Goal: Task Accomplishment & Management: Complete application form

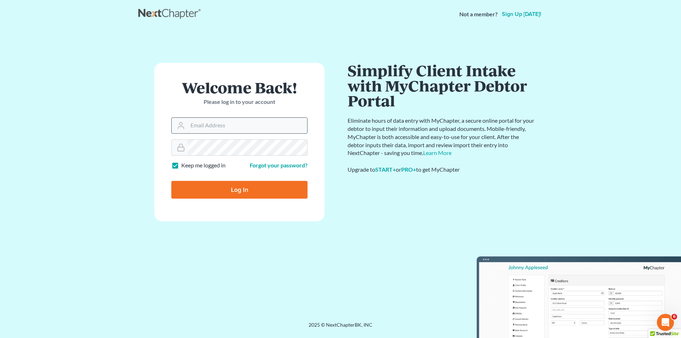
click at [223, 129] on input "Email Address" at bounding box center [248, 126] width 120 height 16
type input "[EMAIL_ADDRESS][DOMAIN_NAME]"
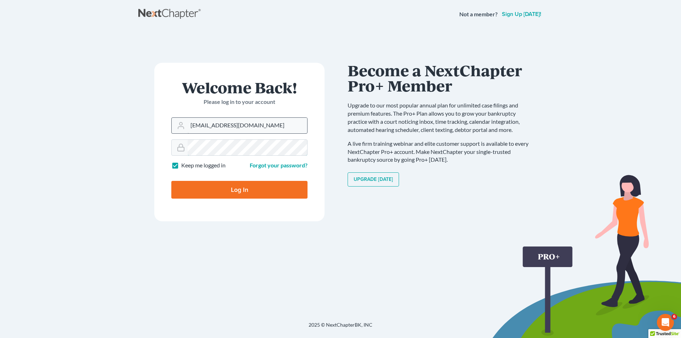
click at [171, 181] on input "Log In" at bounding box center [239, 190] width 136 height 18
type input "Thinking..."
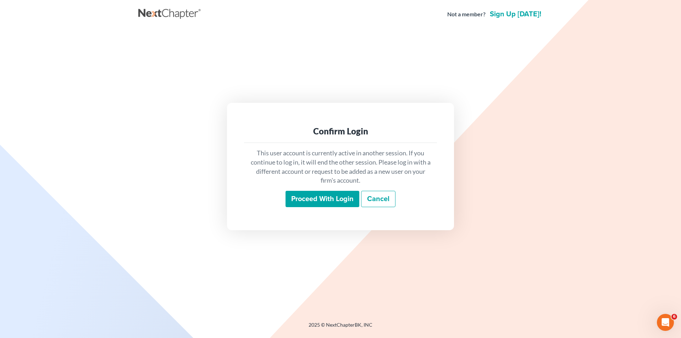
click at [346, 201] on input "Proceed with login" at bounding box center [323, 199] width 74 height 16
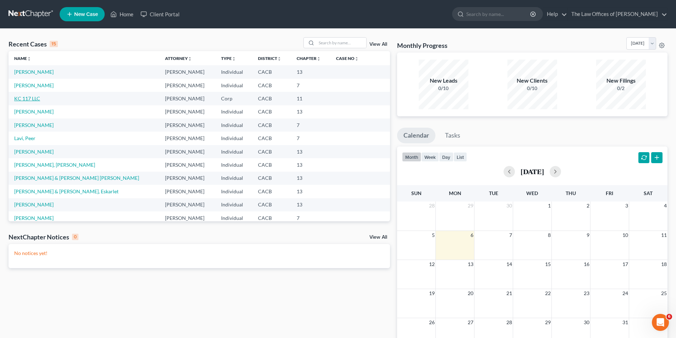
click at [28, 99] on link "KC 117 LLC" at bounding box center [27, 98] width 26 height 6
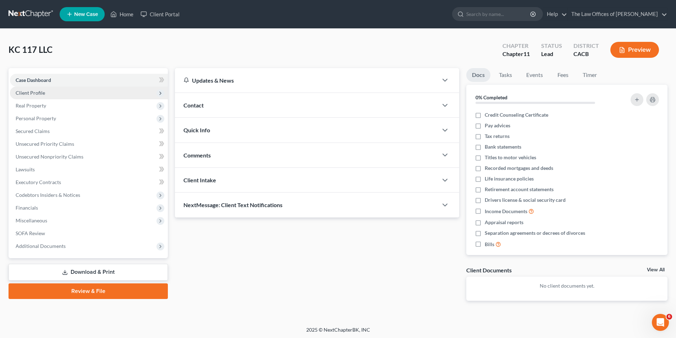
click at [37, 92] on span "Client Profile" at bounding box center [30, 93] width 29 height 6
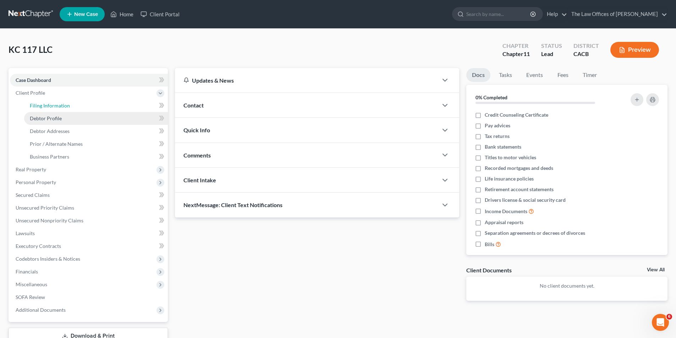
click at [59, 109] on link "Filing Information" at bounding box center [96, 105] width 144 height 13
select select "3"
select select "1"
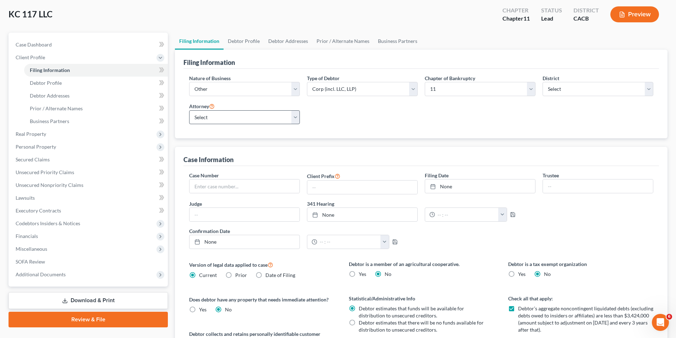
scroll to position [71, 0]
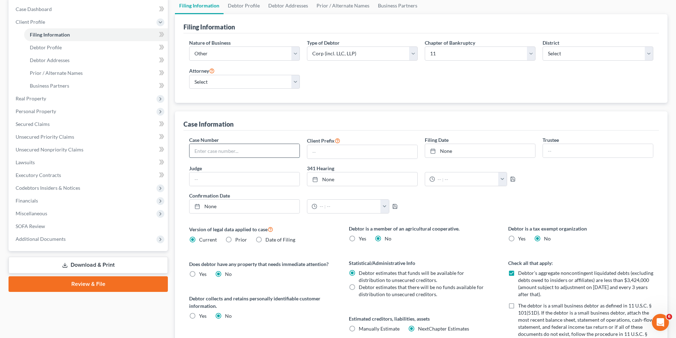
click at [262, 155] on input "text" at bounding box center [244, 150] width 110 height 13
drag, startPoint x: 199, startPoint y: 151, endPoint x: 178, endPoint y: 154, distance: 20.7
click at [178, 154] on div "Case Information Case Number 1 Client Prefix Filing Date None close Date Time c…" at bounding box center [421, 293] width 492 height 365
paste input ":25-bk-11802-VK"
type input "1:25-bk-11802-VK"
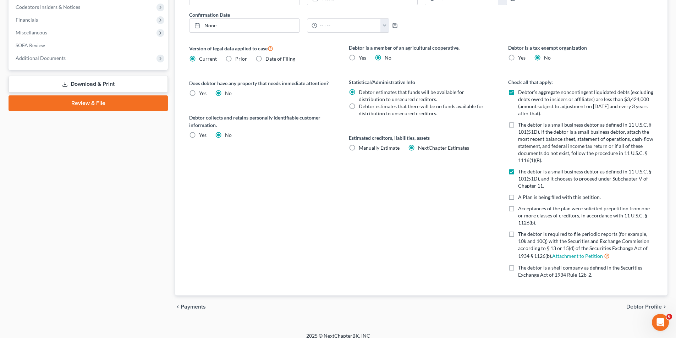
scroll to position [259, 0]
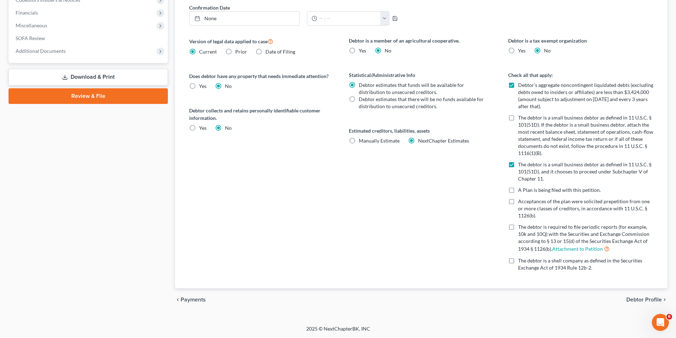
click at [630, 298] on span "Debtor Profile" at bounding box center [643, 300] width 35 height 6
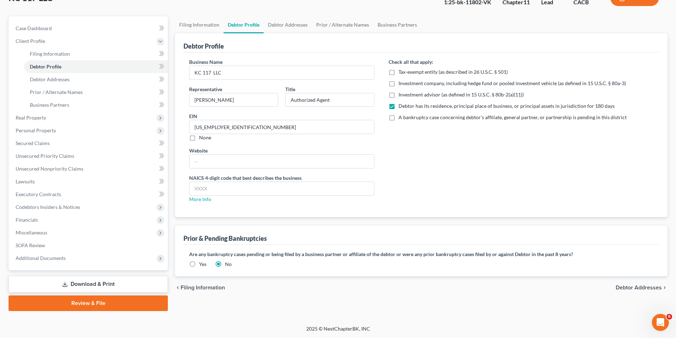
radio input "true"
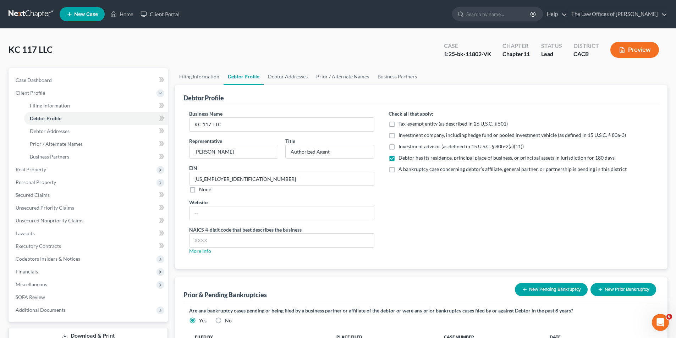
click at [424, 229] on div "Check all that apply: Tax-exempt entity (as described in 26 U.S.C. § 501) Inves…" at bounding box center [520, 185] width 279 height 150
click at [42, 168] on span "Real Property" at bounding box center [31, 169] width 31 height 6
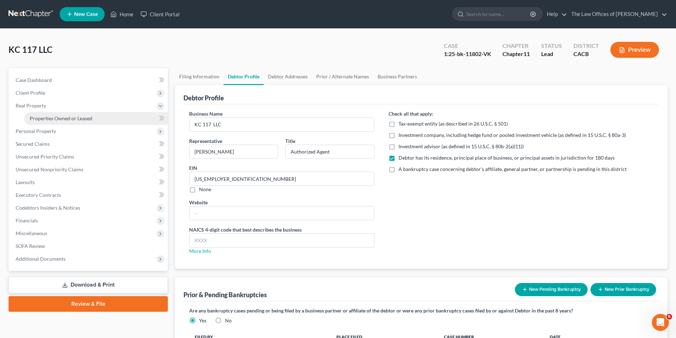
click at [65, 118] on span "Properties Owned or Leased" at bounding box center [61, 118] width 62 height 6
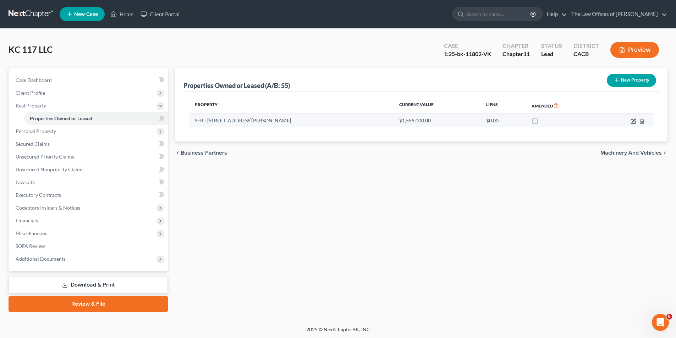
click at [635, 122] on icon "button" at bounding box center [633, 121] width 4 height 4
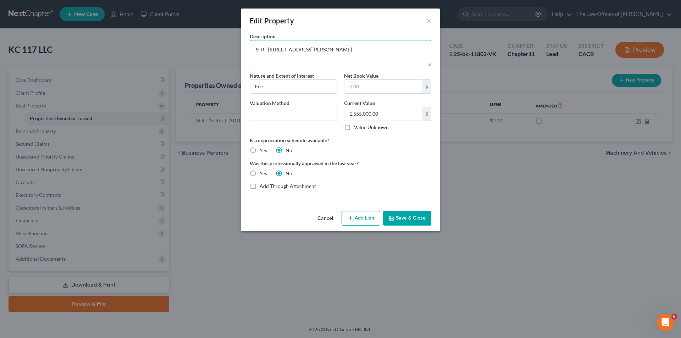
click at [382, 50] on textarea "SFR - 5712 Donna Ave., Tarzana, CA 91356" at bounding box center [341, 53] width 182 height 26
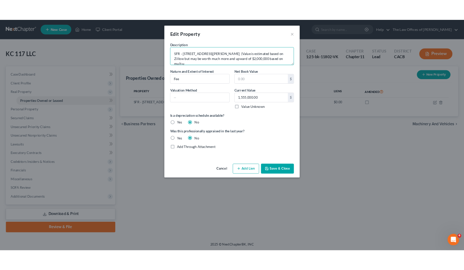
scroll to position [1, 0]
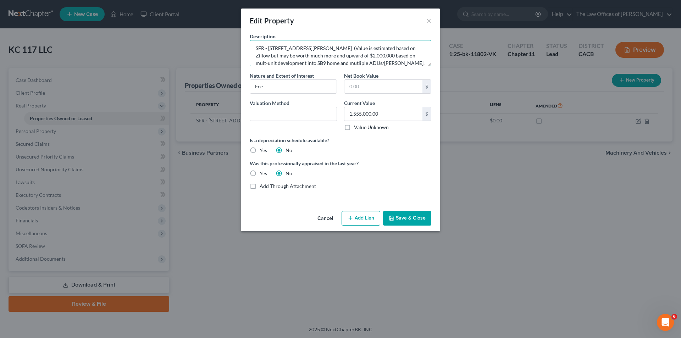
type textarea "SFR - 5712 Donna Ave., Tarzana, CA 91356 (Value is estimated based on Zillow bu…"
click at [402, 219] on button "Save & Close" at bounding box center [407, 218] width 48 height 15
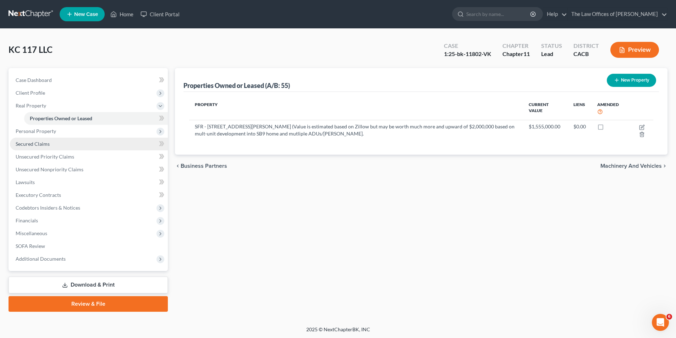
click at [50, 145] on link "Secured Claims" at bounding box center [89, 144] width 158 height 13
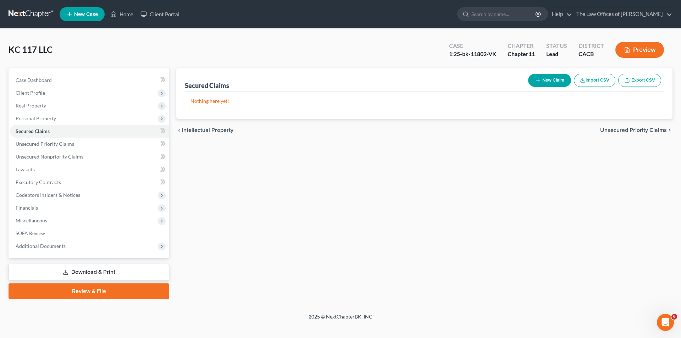
click at [559, 81] on button "New Claim" at bounding box center [549, 80] width 43 height 13
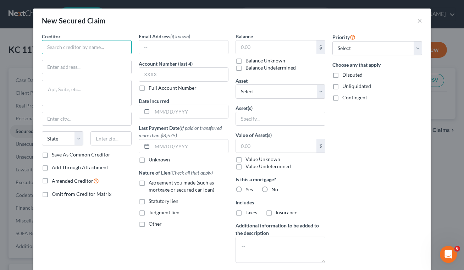
click at [92, 49] on input "text" at bounding box center [87, 47] width 90 height 14
click at [311, 177] on label "Is this a mortgage?" at bounding box center [281, 179] width 90 height 7
click at [103, 47] on input "Attorney Lender Service" at bounding box center [87, 47] width 90 height 14
type input "Attorney Lender Services, Inc."
click at [340, 197] on div "Priority Select 1st 2nd 3rd 4th 5th 6th 7th 8th 9th 10th 11th 12th 13th 14th 15…" at bounding box center [377, 166] width 97 height 266
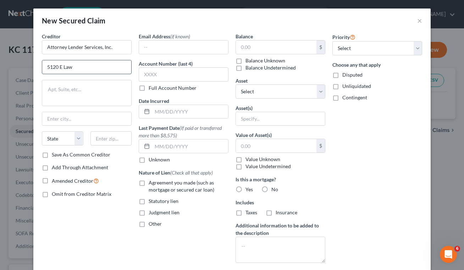
click at [87, 70] on input "5120 E Law" at bounding box center [86, 66] width 89 height 13
type input "5120 E La Palma Ave., Ste 209"
type input "Anaheim"
select select "4"
type input "92807"
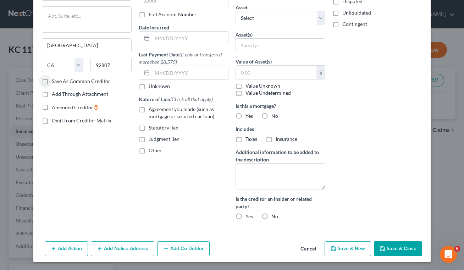
scroll to position [74, 0]
click at [122, 249] on button "Add Notice Address" at bounding box center [123, 248] width 64 height 15
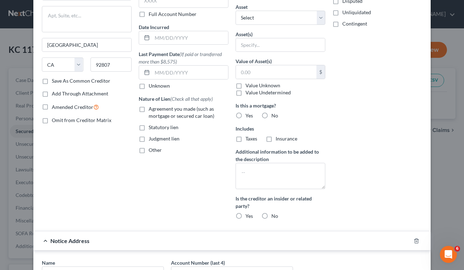
scroll to position [216, 0]
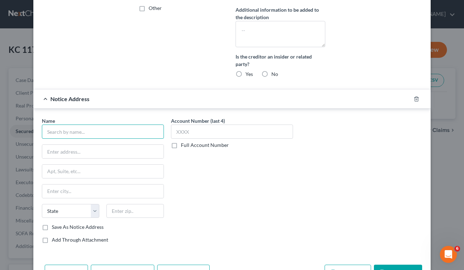
click at [71, 132] on input "text" at bounding box center [103, 132] width 122 height 14
type input "Carrington Mortgage Services, LLC"
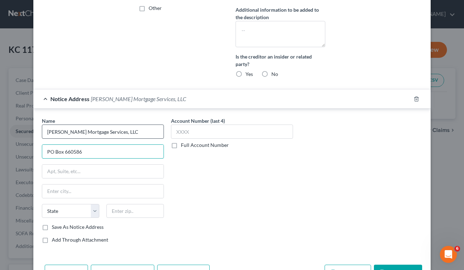
type input "PO Box 660586"
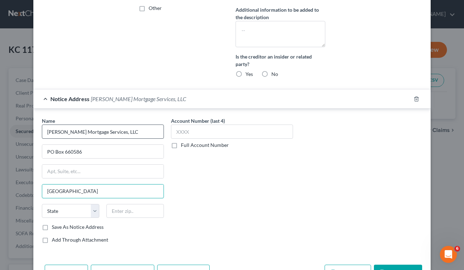
type input "Dallas"
select select "45"
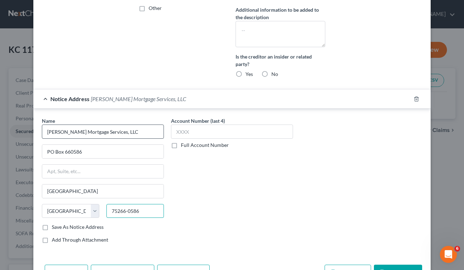
type input "75266-0586"
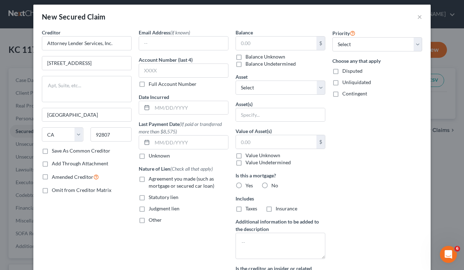
scroll to position [0, 0]
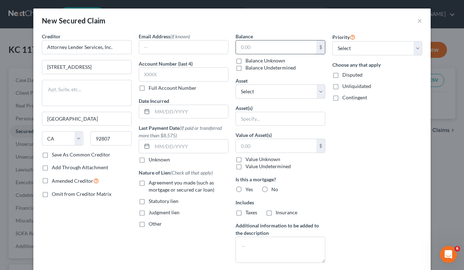
click at [260, 50] on input "text" at bounding box center [276, 46] width 81 height 13
type input "900,000"
click at [351, 55] on select "Select 1st 2nd 3rd 4th 5th 6th 7th 8th 9th 10th 11th 12th 13th 14th 15th 16th 1…" at bounding box center [377, 48] width 90 height 14
select select "0"
click at [332, 41] on select "Select 1st 2nd 3rd 4th 5th 6th 7th 8th 9th 10th 11th 12th 13th 14th 15th 16th 1…" at bounding box center [377, 48] width 90 height 14
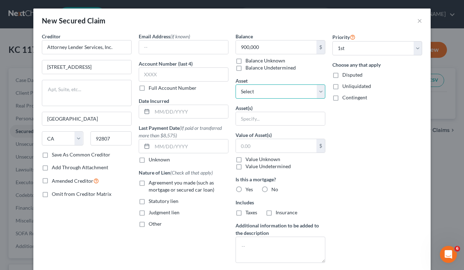
click at [267, 93] on select "Select Other Multiple Assets SFR - 5712 Donna Ave., Tarzana, CA 91356 (Value is…" at bounding box center [281, 91] width 90 height 14
select select "2"
click at [236, 84] on select "Select Other Multiple Assets SFR - 5712 Donna Ave., Tarzana, CA 91356 (Value is…" at bounding box center [281, 91] width 90 height 14
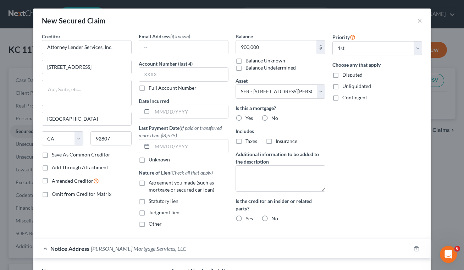
click at [245, 118] on label "Yes" at bounding box center [248, 118] width 7 height 7
click at [248, 118] on input "Yes" at bounding box center [250, 117] width 5 height 5
radio input "true"
click at [245, 142] on label "Taxes" at bounding box center [251, 141] width 12 height 7
click at [248, 142] on input "Taxes" at bounding box center [250, 140] width 5 height 5
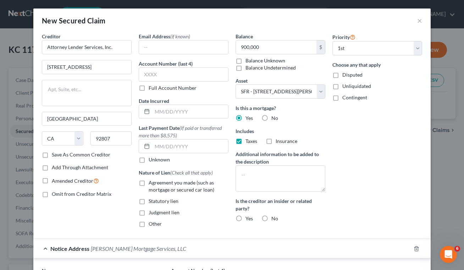
click at [245, 142] on label "Taxes" at bounding box center [251, 141] width 12 height 7
click at [248, 142] on input "Taxes" at bounding box center [250, 140] width 5 height 5
checkbox input "false"
click at [212, 50] on input "text" at bounding box center [183, 46] width 89 height 13
click at [153, 80] on input "text" at bounding box center [184, 74] width 90 height 14
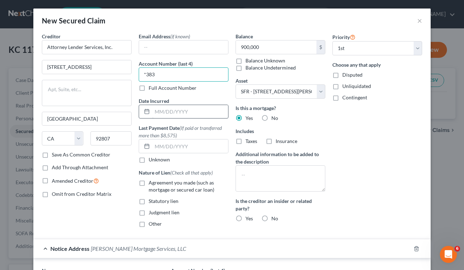
type input "*383"
click at [166, 111] on input "text" at bounding box center [190, 111] width 76 height 13
type input "12/26/2014"
click at [149, 184] on label "Agreement you made (such as mortgage or secured car loan)" at bounding box center [189, 186] width 80 height 14
click at [151, 184] on input "Agreement you made (such as mortgage or secured car loan)" at bounding box center [153, 181] width 5 height 5
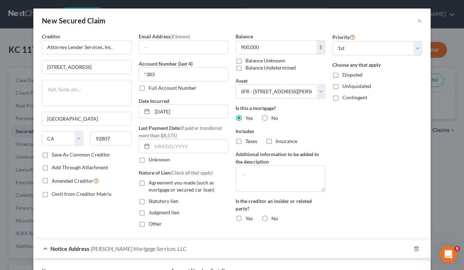
checkbox input "true"
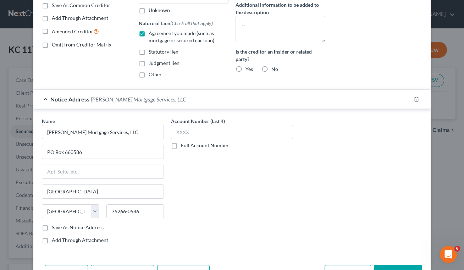
scroll to position [173, 0]
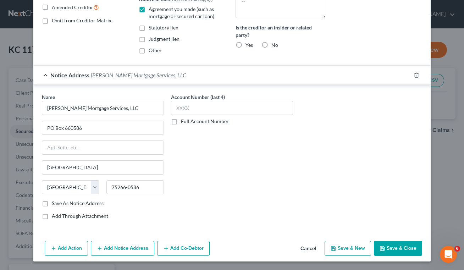
click at [355, 247] on button "Save & New" at bounding box center [348, 248] width 46 height 15
select select
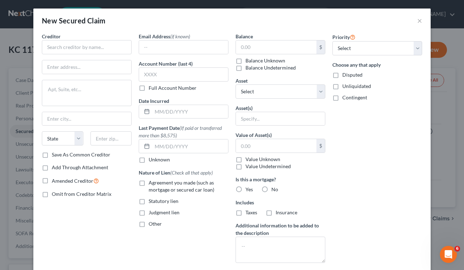
click at [338, 177] on div "Priority Select 1st 2nd 3rd 4th 5th 6th 7th 8th 9th 10th 11th 12th 13th 14th 15…" at bounding box center [377, 166] width 97 height 266
drag, startPoint x: 345, startPoint y: 201, endPoint x: 328, endPoint y: 195, distance: 17.9
click at [345, 201] on div "Priority Select 1st 2nd 3rd 4th 5th 6th 7th 8th 9th 10th 11th 12th 13th 14th 15…" at bounding box center [377, 166] width 97 height 266
click at [337, 184] on div "Priority Select 1st 2nd 3rd 4th 5th 6th 7th 8th 9th 10th 11th 12th 13th 14th 15…" at bounding box center [377, 166] width 97 height 266
click at [98, 52] on input "text" at bounding box center [87, 47] width 90 height 14
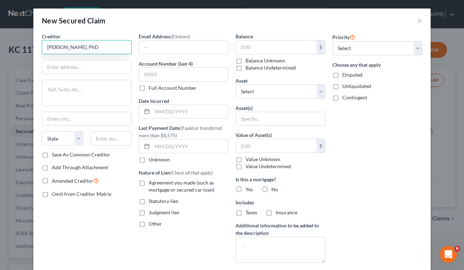
type input "Ruth V. Creary, PhD"
type input "2370 Jupiter Dr."
type input "Los Angeles"
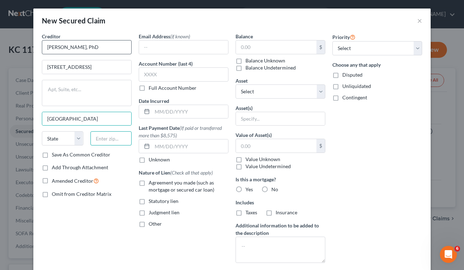
type input "90010"
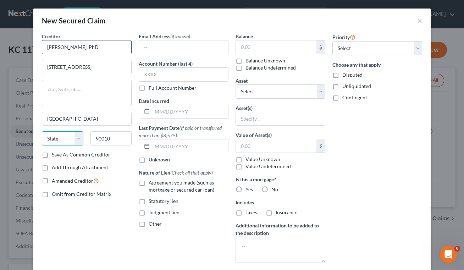
select select "4"
type input "90046"
click at [244, 49] on input "text" at bounding box center [276, 46] width 81 height 13
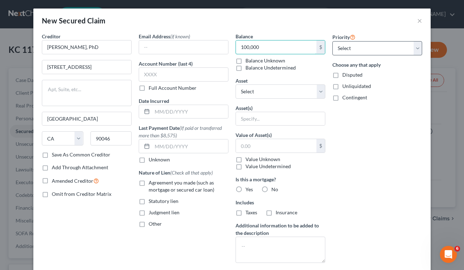
type input "100,000"
click at [356, 48] on select "Select 1st 2nd 3rd 4th 5th 6th 7th 8th 9th 10th 11th 12th 13th 14th 15th 16th 1…" at bounding box center [377, 48] width 90 height 14
select select "1"
click at [332, 41] on select "Select 1st 2nd 3rd 4th 5th 6th 7th 8th 9th 10th 11th 12th 13th 14th 15th 16th 1…" at bounding box center [377, 48] width 90 height 14
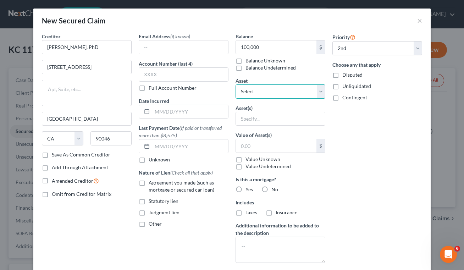
click at [287, 97] on select "Select Other Multiple Assets SFR - 5712 Donna Ave., Tarzana, CA 91356 (Value is…" at bounding box center [281, 91] width 90 height 14
select select "2"
click at [236, 84] on select "Select Other Multiple Assets SFR - 5712 Donna Ave., Tarzana, CA 91356 (Value is…" at bounding box center [281, 91] width 90 height 14
select select "0"
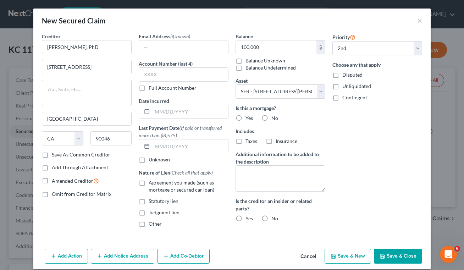
click at [245, 118] on label "Yes" at bounding box center [248, 118] width 7 height 7
click at [248, 118] on input "Yes" at bounding box center [250, 117] width 5 height 5
radio input "true"
click at [374, 164] on div "Priority Select 2nd 3rd 4th 5th 6th 7th 8th 9th 10th 11th 12th 13th 14th 15th 1…" at bounding box center [377, 133] width 97 height 200
click at [185, 147] on input "text" at bounding box center [190, 145] width 76 height 13
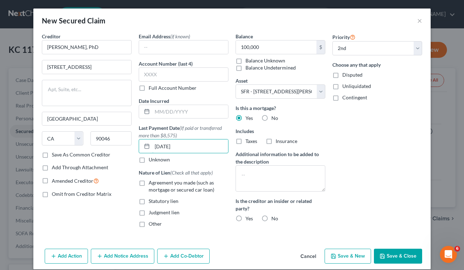
type input "06/05/2018"
click at [347, 135] on div "Priority Select 2nd 3rd 4th 5th 6th 7th 8th 9th 10th 11th 12th 13th 14th 15th 1…" at bounding box center [377, 133] width 97 height 200
click at [355, 159] on div "Priority Select 2nd 3rd 4th 5th 6th 7th 8th 9th 10th 11th 12th 13th 14th 15th 1…" at bounding box center [377, 133] width 97 height 200
click at [149, 184] on label "Agreement you made (such as mortgage or secured car loan)" at bounding box center [189, 186] width 80 height 14
click at [151, 184] on input "Agreement you made (such as mortgage or secured car loan)" at bounding box center [153, 181] width 5 height 5
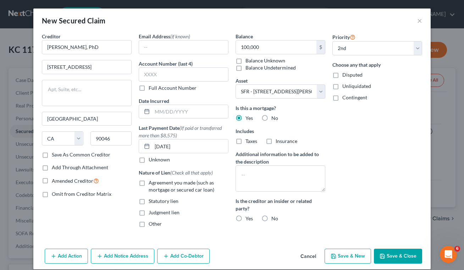
checkbox input "true"
click at [391, 257] on button "Save & Close" at bounding box center [398, 256] width 48 height 15
select select
select select "1"
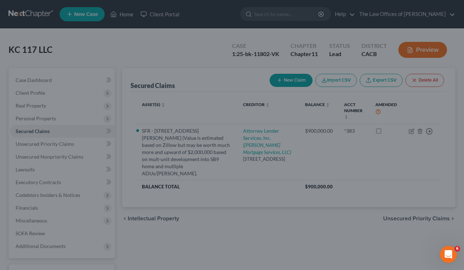
type input "100,000.00"
select select "2"
select select "0"
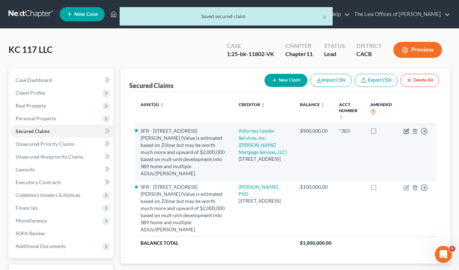
click at [405, 131] on icon "button" at bounding box center [406, 131] width 6 height 6
select select "4"
select select "2"
select select "0"
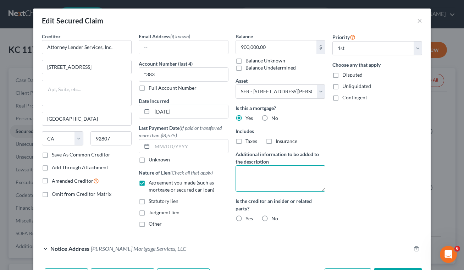
click at [261, 174] on textarea at bounding box center [281, 178] width 90 height 26
type textarea "L"
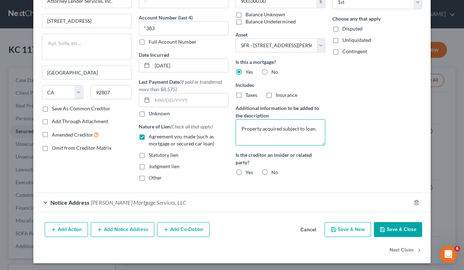
scroll to position [48, 0]
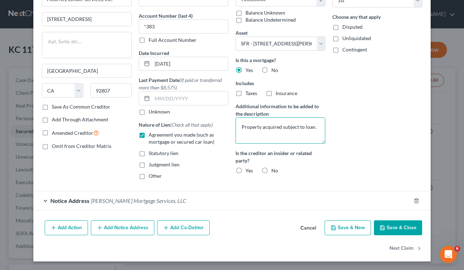
type textarea "Property acquired subject to loan."
click at [381, 227] on icon "button" at bounding box center [383, 228] width 6 height 6
select select
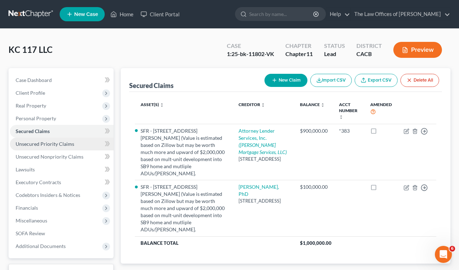
click at [42, 147] on span "Unsecured Priority Claims" at bounding box center [45, 144] width 59 height 6
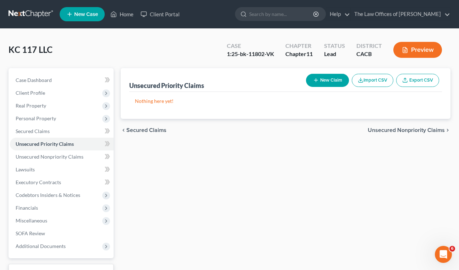
click at [319, 79] on button "New Claim" at bounding box center [327, 80] width 43 height 13
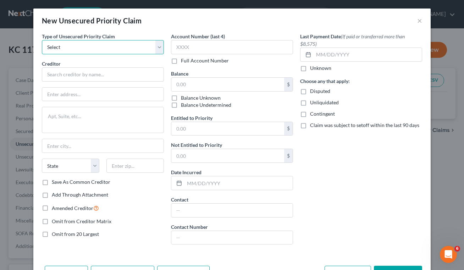
click at [111, 50] on select "Select Taxes & Other Government Units Domestic Support Obligations Extensions o…" at bounding box center [103, 47] width 122 height 14
select select "0"
click at [42, 40] on select "Select Taxes & Other Government Units Domestic Support Obligations Extensions o…" at bounding box center [103, 47] width 122 height 14
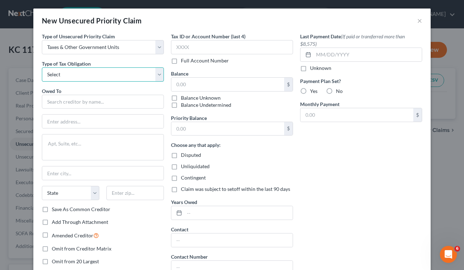
click at [102, 74] on select "Select Federal City State Franchise Tax Board Other" at bounding box center [103, 74] width 122 height 14
select select "2"
click at [42, 67] on select "Select Federal City State Franchise Tax Board Other" at bounding box center [103, 74] width 122 height 14
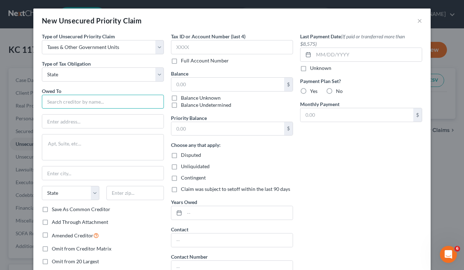
click at [95, 106] on input "text" at bounding box center [103, 102] width 122 height 14
type input "Secretary of State"
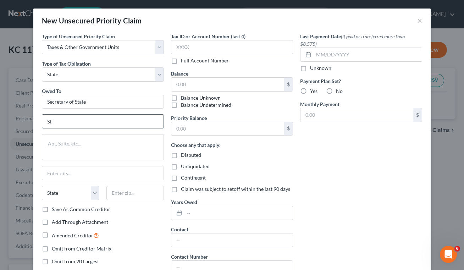
type input "S"
type input "Nevada Secretary of State"
type input "202 North Carson Street"
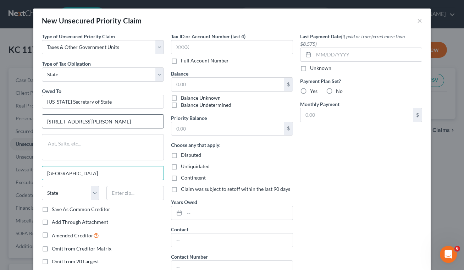
type input "Carson City"
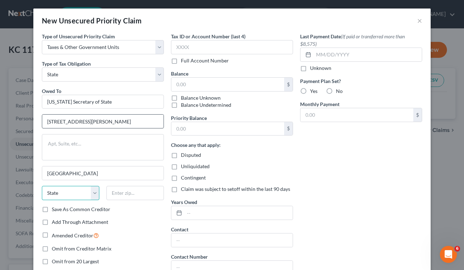
select select "28"
type input "n"
select select "31"
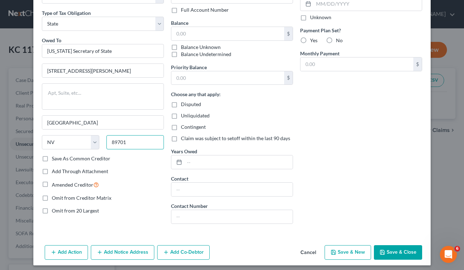
scroll to position [55, 0]
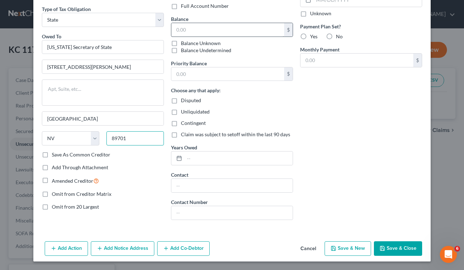
type input "89701"
click at [208, 35] on input "text" at bounding box center [227, 29] width 113 height 13
type input "3,900"
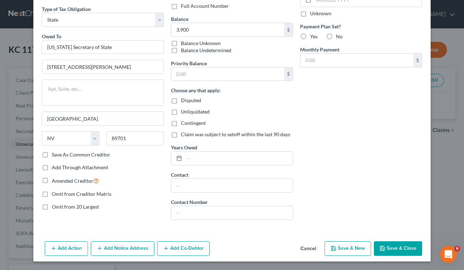
click at [404, 247] on button "Save & Close" at bounding box center [398, 248] width 48 height 15
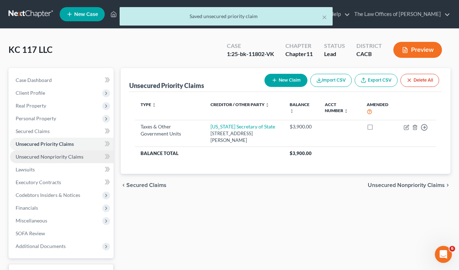
click at [77, 161] on link "Unsecured Nonpriority Claims" at bounding box center [62, 156] width 104 height 13
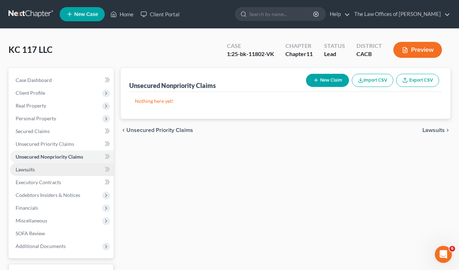
click at [24, 171] on span "Lawsuits" at bounding box center [25, 169] width 19 height 6
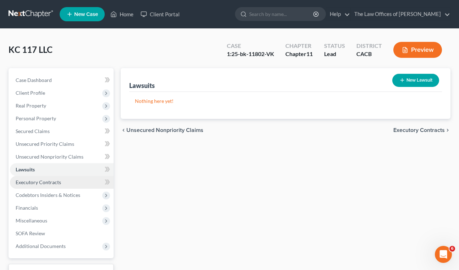
click at [37, 183] on span "Executory Contracts" at bounding box center [38, 182] width 45 height 6
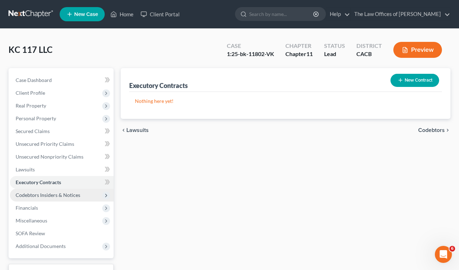
click at [46, 194] on span "Codebtors Insiders & Notices" at bounding box center [48, 195] width 65 height 6
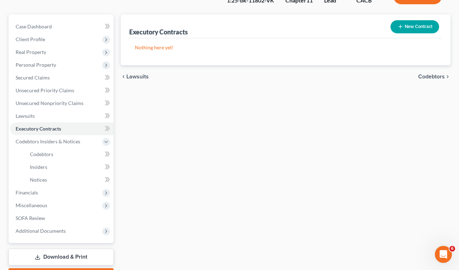
scroll to position [71, 0]
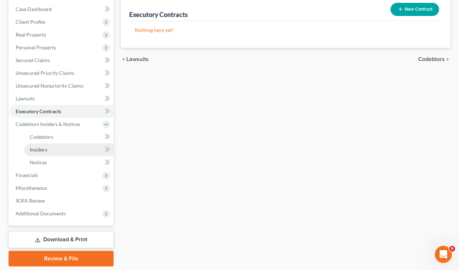
click at [50, 151] on link "Insiders" at bounding box center [68, 149] width 89 height 13
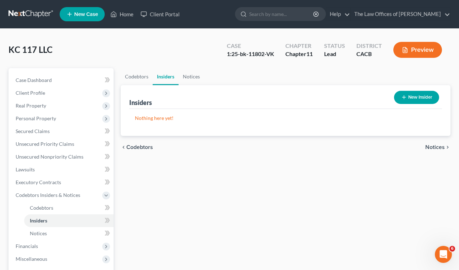
click at [419, 99] on button "New Insider" at bounding box center [416, 97] width 45 height 13
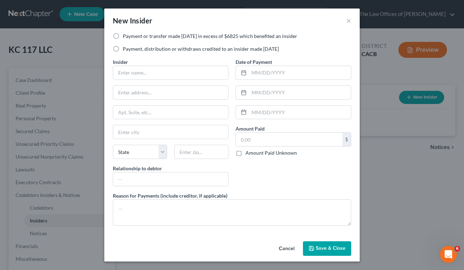
click at [289, 247] on button "Cancel" at bounding box center [286, 249] width 27 height 14
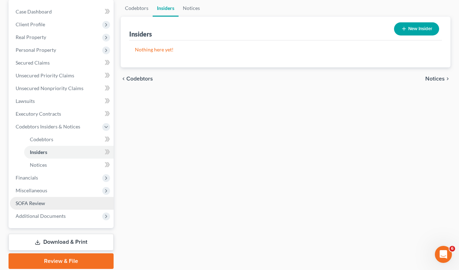
scroll to position [71, 0]
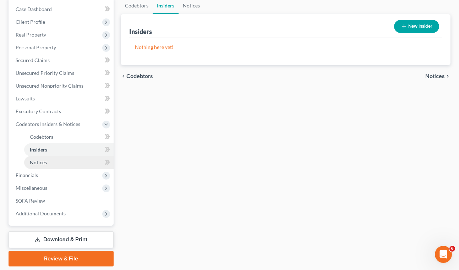
click at [47, 160] on link "Notices" at bounding box center [68, 162] width 89 height 13
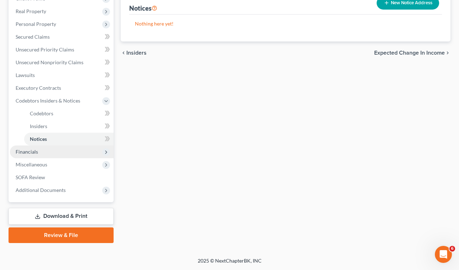
click at [37, 155] on span "Financials" at bounding box center [62, 151] width 104 height 13
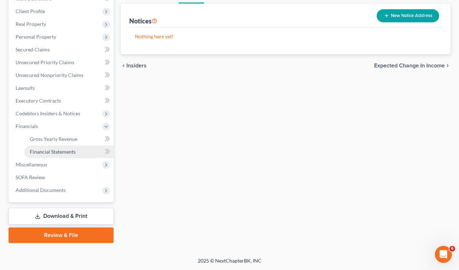
scroll to position [82, 0]
click at [64, 140] on span "Gross Yearly Revenue" at bounding box center [54, 139] width 48 height 6
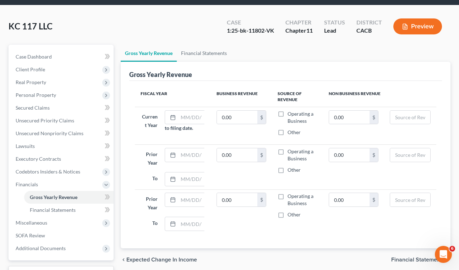
scroll to position [35, 0]
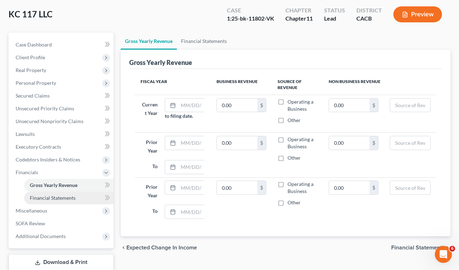
click at [68, 196] on span "Financial Statements" at bounding box center [53, 198] width 46 height 6
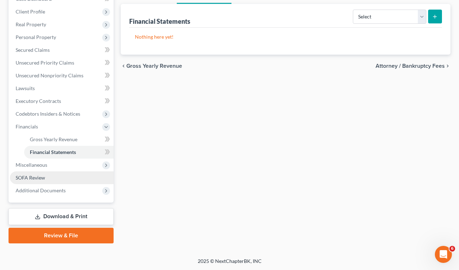
scroll to position [82, 0]
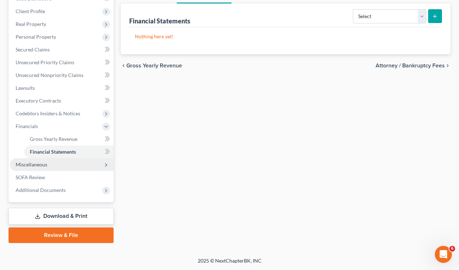
click at [38, 166] on span "Miscellaneous" at bounding box center [32, 164] width 32 height 6
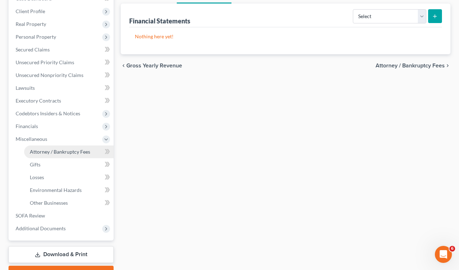
click at [68, 153] on span "Attorney / Bankruptcy Fees" at bounding box center [60, 152] width 60 height 6
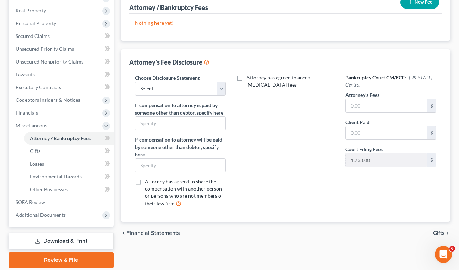
scroll to position [106, 0]
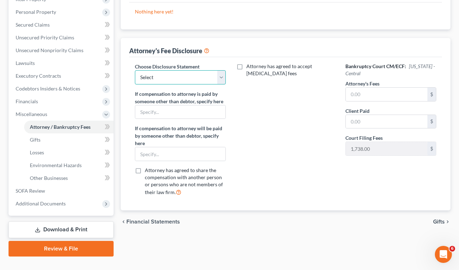
click at [220, 79] on select "Select Fee Disclosure" at bounding box center [180, 77] width 91 height 14
select select "0"
click at [135, 70] on select "Select Fee Disclosure" at bounding box center [180, 77] width 91 height 14
click at [188, 116] on input "text" at bounding box center [180, 111] width 90 height 13
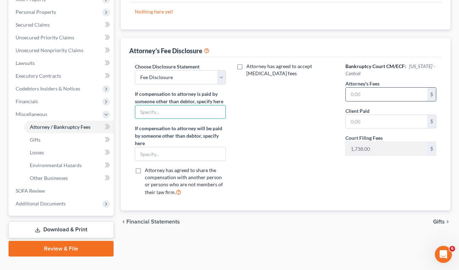
click at [375, 97] on input "text" at bounding box center [387, 94] width 82 height 13
type input "3,362"
click at [300, 164] on div "Attorney has agreed to accept retainer fees" at bounding box center [285, 132] width 105 height 139
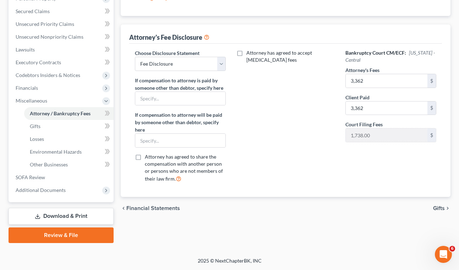
click at [443, 206] on span "Gifts" at bounding box center [439, 208] width 12 height 6
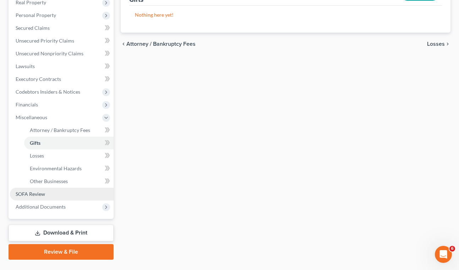
scroll to position [106, 0]
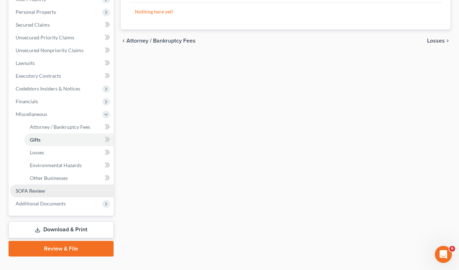
click at [37, 192] on span "SOFA Review" at bounding box center [30, 191] width 29 height 6
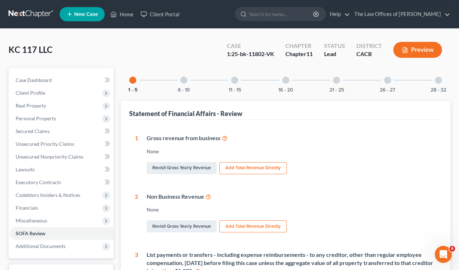
click at [184, 82] on div at bounding box center [183, 80] width 7 height 7
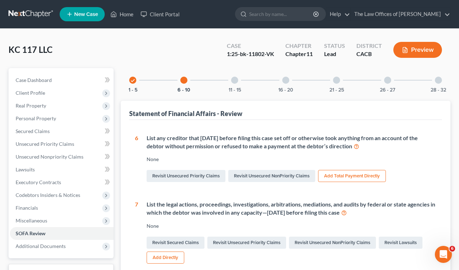
click at [236, 82] on div at bounding box center [234, 80] width 7 height 7
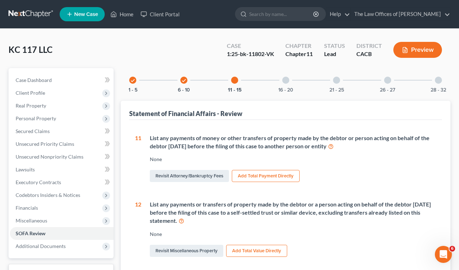
click at [285, 82] on div at bounding box center [285, 80] width 7 height 7
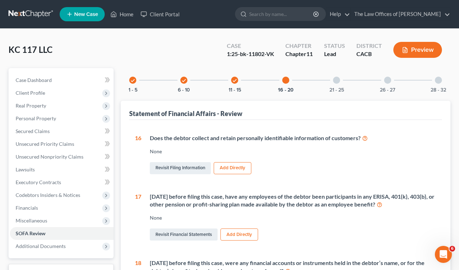
click at [336, 81] on div at bounding box center [336, 80] width 7 height 7
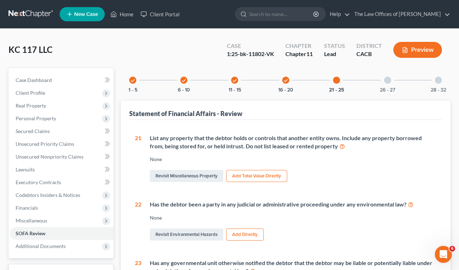
click at [387, 82] on div at bounding box center [387, 80] width 7 height 7
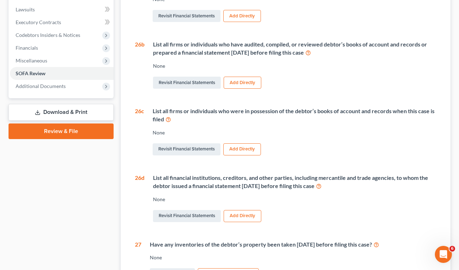
scroll to position [177, 0]
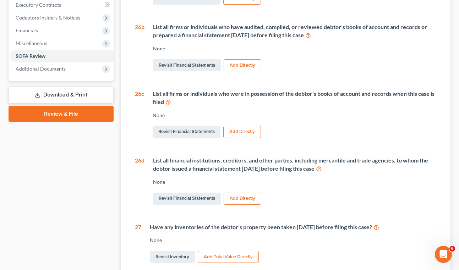
click at [235, 131] on button "Add Directly" at bounding box center [242, 132] width 38 height 12
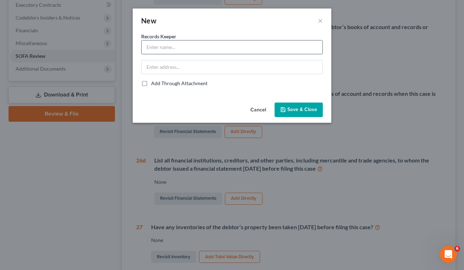
click at [210, 50] on input "text" at bounding box center [232, 46] width 181 height 13
type input "Yehoram Tom Efrati"
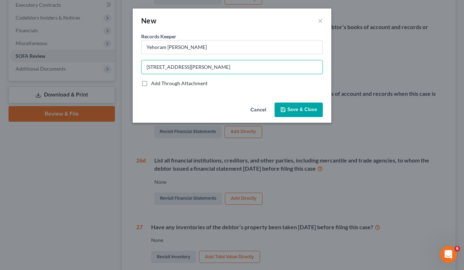
type input "7241 Woodrow Wilson, Los Angeles, CA 90068"
click at [304, 107] on span "Save & Close" at bounding box center [302, 110] width 30 height 6
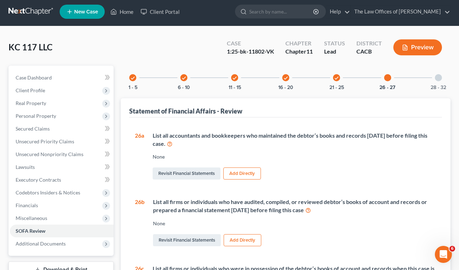
scroll to position [0, 0]
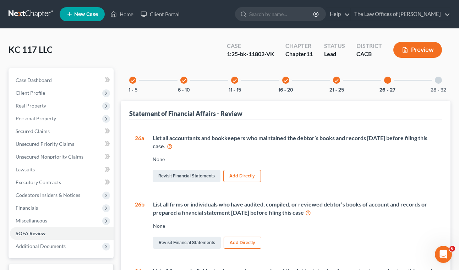
drag, startPoint x: 441, startPoint y: 80, endPoint x: 369, endPoint y: 111, distance: 78.7
click at [441, 80] on div at bounding box center [438, 80] width 7 height 7
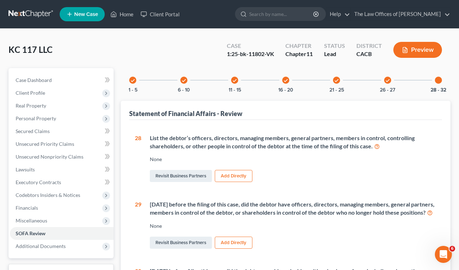
click at [244, 177] on button "Add Directly" at bounding box center [234, 176] width 38 height 12
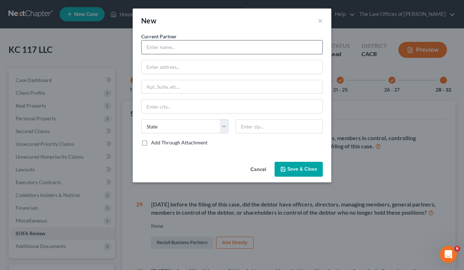
drag, startPoint x: 193, startPoint y: 46, endPoint x: 191, endPoint y: 42, distance: 4.8
click at [193, 46] on input "text" at bounding box center [232, 46] width 181 height 13
type input "Yehoram Tom Efrati"
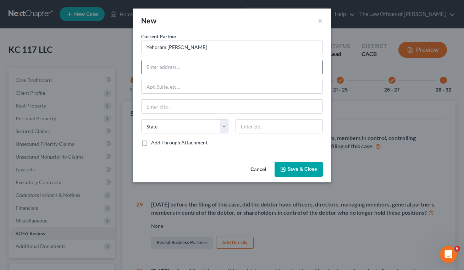
click at [199, 67] on input "text" at bounding box center [232, 66] width 181 height 13
drag, startPoint x: 207, startPoint y: 66, endPoint x: 304, endPoint y: 64, distance: 97.2
click at [302, 65] on input "7241 Woodrow Wilson, Los Angeles, CA 90068" at bounding box center [232, 66] width 181 height 13
type input "7241 Woodrow Wilson"
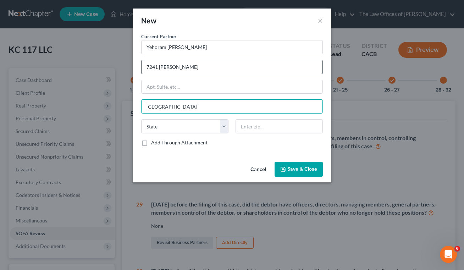
type input "Los Angeles"
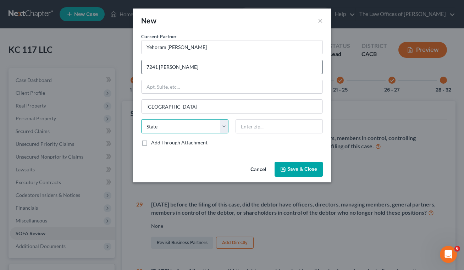
select select "4"
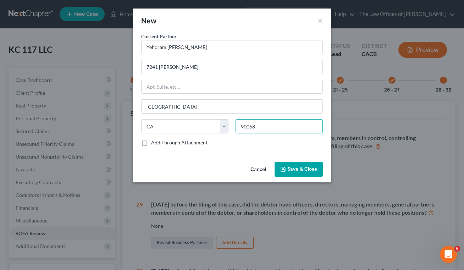
type input "90068"
click at [245, 148] on div "Current Partner * Yehoram Tom Efrati 7241 Woodrow Wilson Los Angeles State AL A…" at bounding box center [232, 96] width 199 height 126
click at [283, 171] on icon "button" at bounding box center [283, 169] width 6 height 6
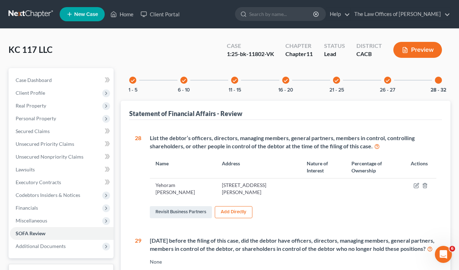
click at [238, 210] on button "Add Directly" at bounding box center [234, 212] width 38 height 12
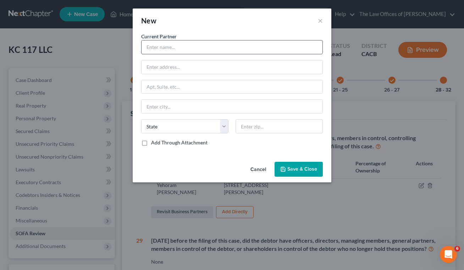
click at [203, 49] on input "text" at bounding box center [232, 46] width 181 height 13
type input "Karin Kaputo"
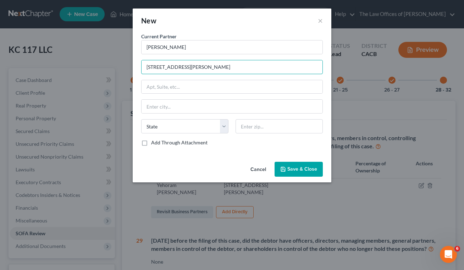
type input "5712 Donna Ave."
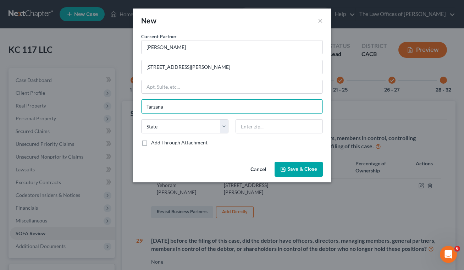
type input "Tarzana"
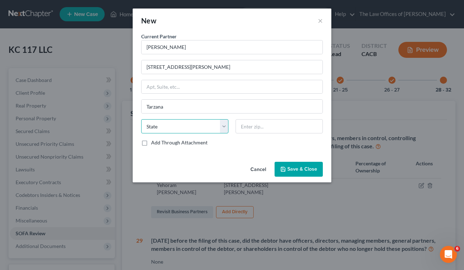
select select "4"
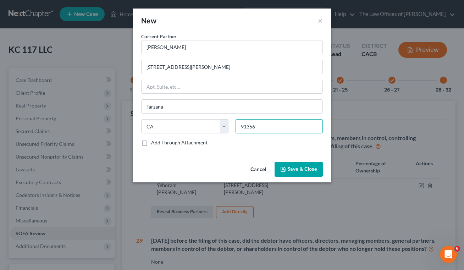
type input "91356"
click at [287, 169] on button "Save & Close" at bounding box center [299, 169] width 48 height 15
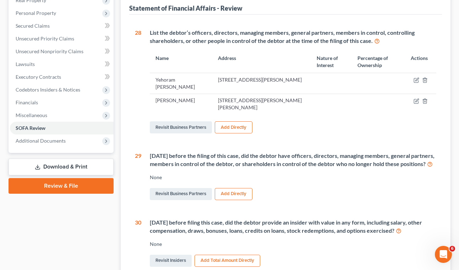
scroll to position [106, 0]
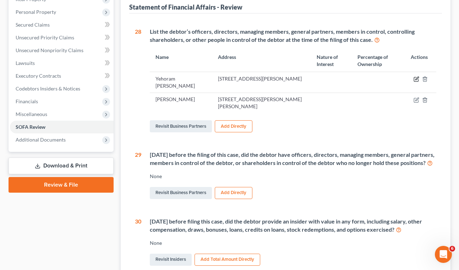
click at [414, 78] on icon "button" at bounding box center [416, 79] width 6 height 6
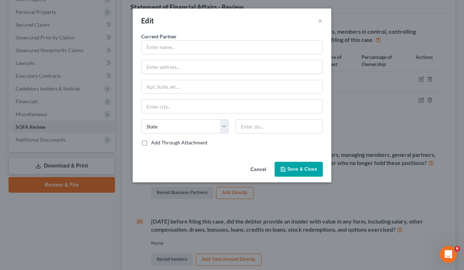
click at [255, 167] on button "Cancel" at bounding box center [258, 169] width 27 height 14
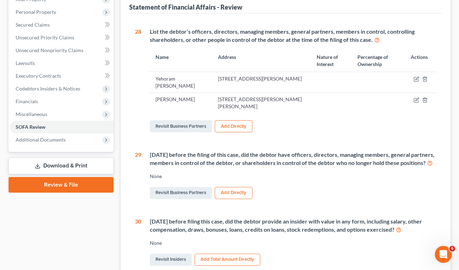
click at [311, 86] on td at bounding box center [331, 82] width 41 height 21
click at [416, 78] on icon "button" at bounding box center [416, 79] width 6 height 6
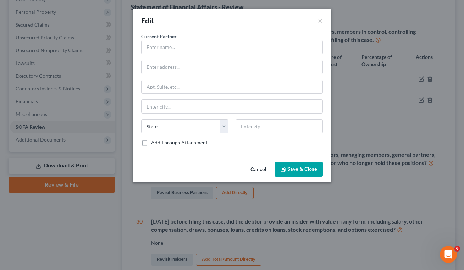
click at [259, 168] on button "Cancel" at bounding box center [258, 169] width 27 height 14
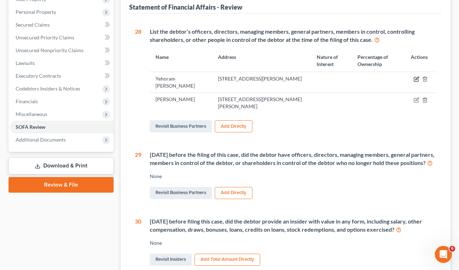
click at [415, 78] on icon "button" at bounding box center [416, 79] width 6 height 6
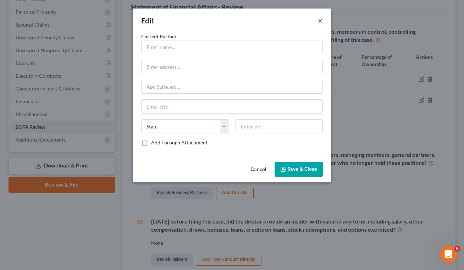
click at [319, 23] on button "×" at bounding box center [320, 20] width 5 height 9
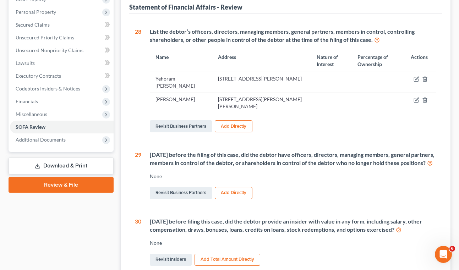
click at [164, 87] on td "Yehoram Tom Efrati" at bounding box center [181, 82] width 62 height 21
click at [163, 81] on td "Yehoram Tom Efrati" at bounding box center [181, 82] width 62 height 21
click at [177, 120] on link "Revisit Business Partners" at bounding box center [181, 126] width 62 height 12
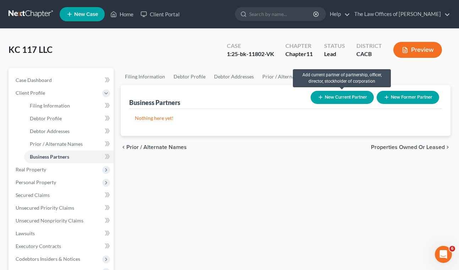
click at [356, 97] on button "New Current Partner" at bounding box center [341, 97] width 63 height 13
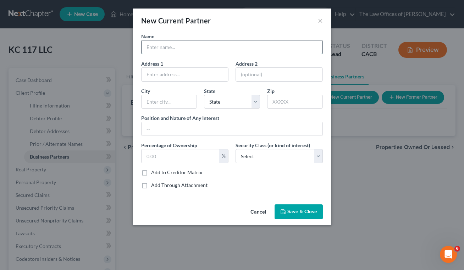
click at [210, 49] on input "text" at bounding box center [232, 46] width 181 height 13
type input "Yehoram Tom Efrati"
click at [203, 71] on input "text" at bounding box center [185, 74] width 87 height 13
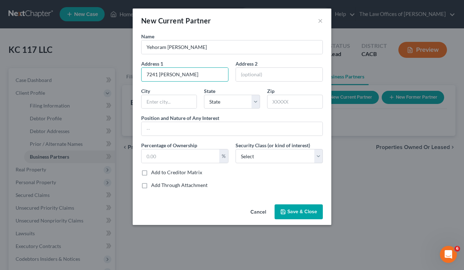
type input "7241 Woodrow Wilson"
type input "Los Angeles"
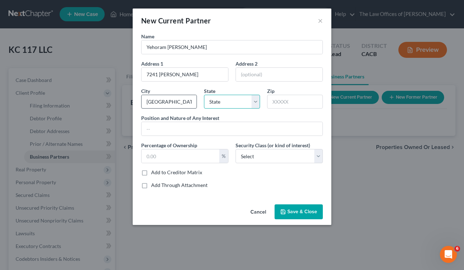
select select "4"
click at [299, 105] on input "90010" at bounding box center [295, 102] width 56 height 14
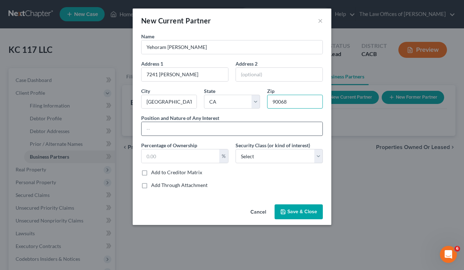
type input "90068"
click at [178, 132] on input "text" at bounding box center [232, 128] width 181 height 13
type input "Authorized Agent, Managing Member"
click at [168, 159] on input "text" at bounding box center [181, 155] width 78 height 13
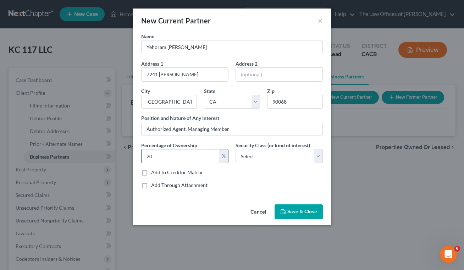
type input "20"
click at [320, 156] on select "Select Select Common Stockholder General Partner Limited Partner Managing Membe…" at bounding box center [279, 156] width 87 height 14
select select "3"
click at [236, 149] on select "Select Select Common Stockholder General Partner Limited Partner Managing Membe…" at bounding box center [279, 156] width 87 height 14
click at [305, 211] on span "Save & Close" at bounding box center [302, 212] width 30 height 6
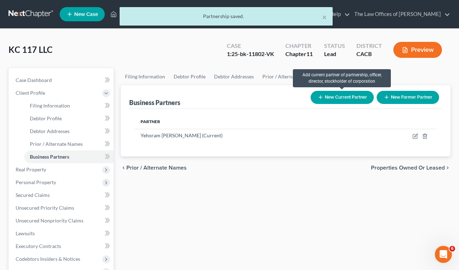
click at [344, 99] on button "New Current Partner" at bounding box center [341, 97] width 63 height 13
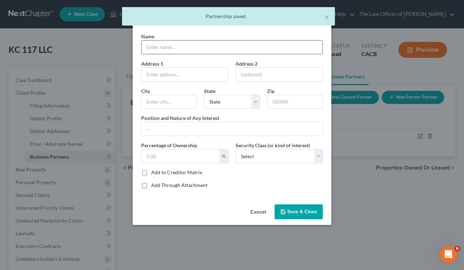
click at [198, 50] on input "text" at bounding box center [232, 46] width 181 height 13
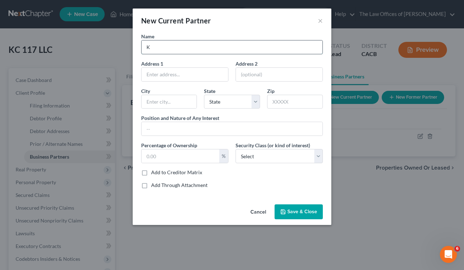
type input "Karin Kaputo"
click at [192, 73] on input "text" at bounding box center [185, 74] width 87 height 13
type input "5712 Donna Ave."
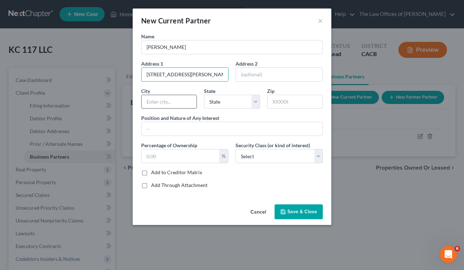
click at [182, 102] on input "text" at bounding box center [169, 101] width 55 height 13
type input "Tarzana"
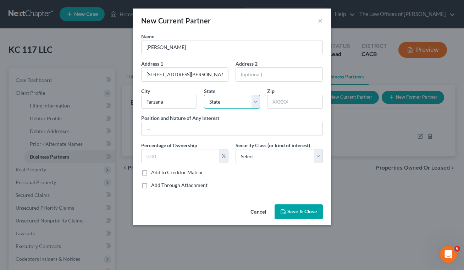
click at [235, 106] on select "State AL AK AR AZ CA CO CT DE DC FL GA GU HI ID IL IN IA KS KY LA ME MD MA MI M…" at bounding box center [232, 102] width 56 height 14
select select "4"
click at [280, 104] on input "text" at bounding box center [295, 102] width 56 height 14
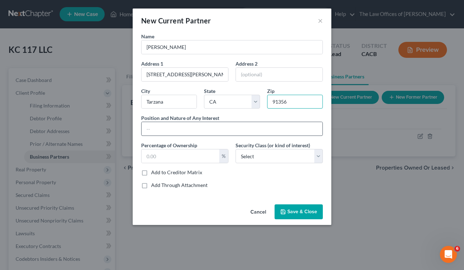
type input "91356"
click at [217, 135] on input "text" at bounding box center [232, 128] width 181 height 13
drag, startPoint x: 187, startPoint y: 128, endPoint x: 123, endPoint y: 127, distance: 63.9
click at [124, 129] on div "New Current Partner × Name Karin Kaputo Address 1 5712 Donna Ave. Address 2 Cit…" at bounding box center [232, 135] width 464 height 270
type input "Managing Member"
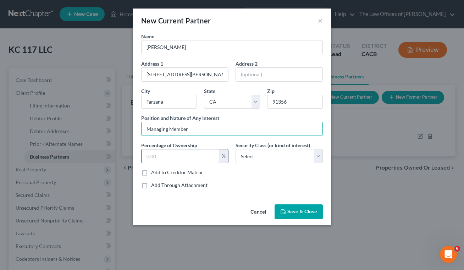
click at [182, 159] on input "text" at bounding box center [181, 155] width 78 height 13
type input "80"
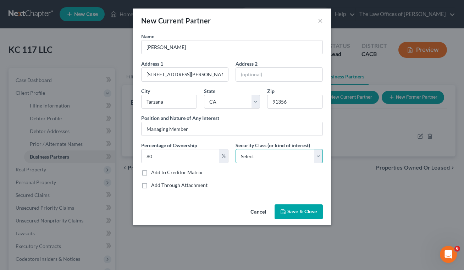
drag, startPoint x: 259, startPoint y: 155, endPoint x: 259, endPoint y: 160, distance: 5.0
click at [259, 156] on select "Select Select Common Stockholder General Partner Limited Partner Managing Membe…" at bounding box center [279, 156] width 87 height 14
select select "3"
click at [236, 149] on select "Select Select Common Stockholder General Partner Limited Partner Managing Membe…" at bounding box center [279, 156] width 87 height 14
click at [298, 212] on span "Save & Close" at bounding box center [302, 212] width 30 height 6
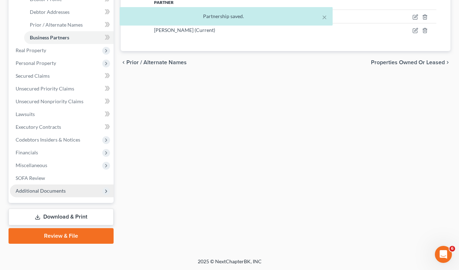
scroll to position [120, 0]
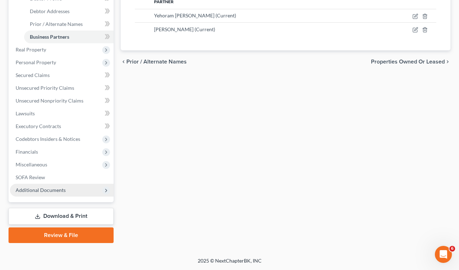
click at [45, 192] on span "Additional Documents" at bounding box center [41, 190] width 50 height 6
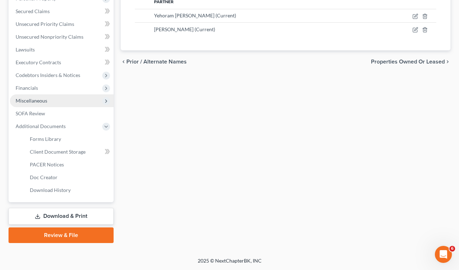
click at [33, 103] on span "Miscellaneous" at bounding box center [32, 101] width 32 height 6
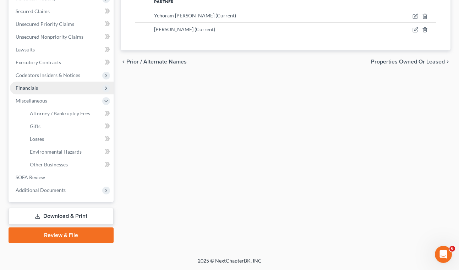
click at [32, 89] on span "Financials" at bounding box center [27, 88] width 22 height 6
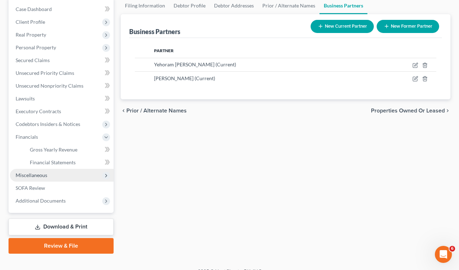
scroll to position [82, 0]
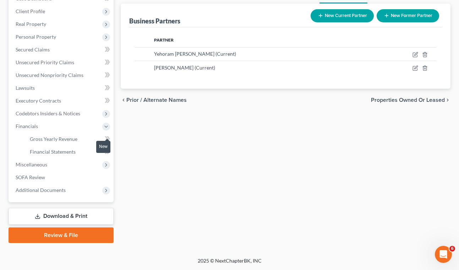
click at [102, 138] on span at bounding box center [107, 139] width 12 height 11
click at [60, 141] on span "Gross Yearly Revenue" at bounding box center [54, 139] width 48 height 6
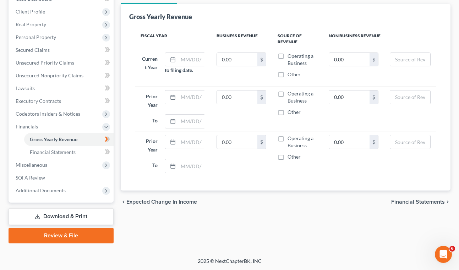
scroll to position [82, 0]
click at [184, 201] on span "Expected Change in Income" at bounding box center [161, 202] width 71 height 6
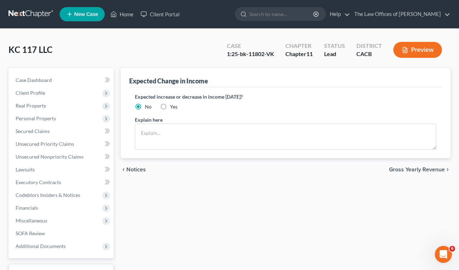
click at [142, 171] on span "Notices" at bounding box center [136, 170] width 20 height 6
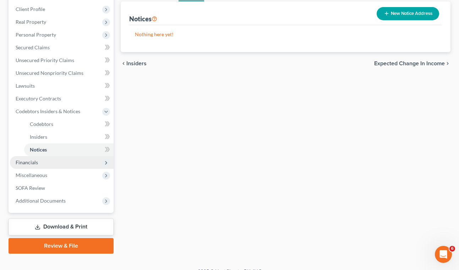
scroll to position [94, 0]
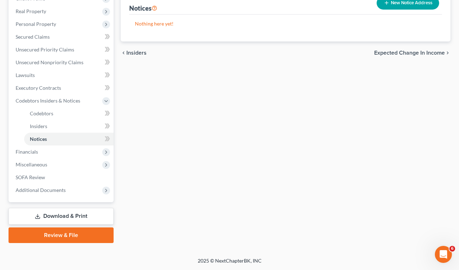
click at [55, 217] on link "Download & Print" at bounding box center [61, 216] width 105 height 17
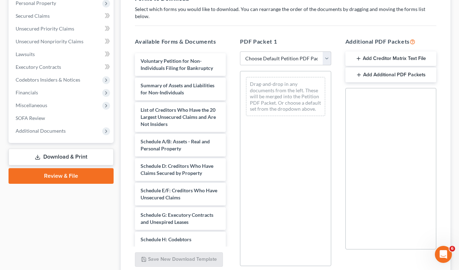
scroll to position [142, 0]
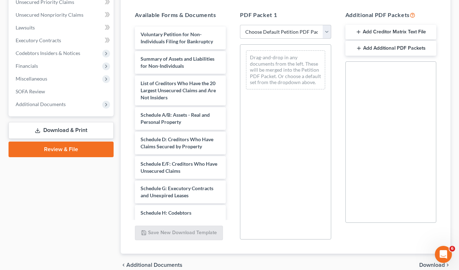
click at [279, 28] on select "Choose Default Petition PDF Packet Complete Bankruptcy Petition (all forms and …" at bounding box center [285, 32] width 91 height 14
select select "0"
click at [240, 25] on select "Choose Default Petition PDF Packet Complete Bankruptcy Petition (all forms and …" at bounding box center [285, 32] width 91 height 14
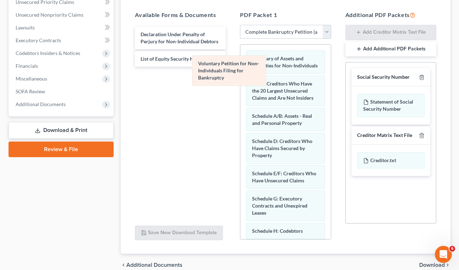
drag, startPoint x: 267, startPoint y: 60, endPoint x: 173, endPoint y: 86, distance: 97.5
click at [240, 86] on div "Voluntary Petition for Non-Individuals Filing for Bankruptcy Voluntary Petition…" at bounding box center [285, 216] width 90 height 342
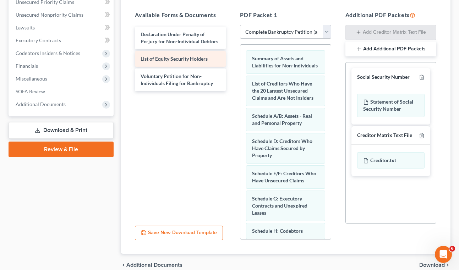
click at [174, 56] on span "List of Equity Security Holders" at bounding box center [173, 59] width 67 height 6
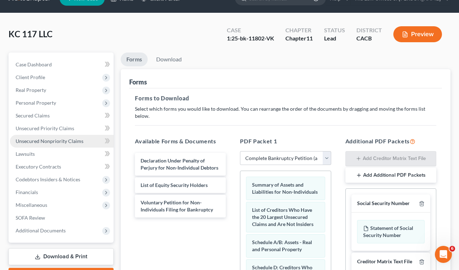
scroll to position [0, 0]
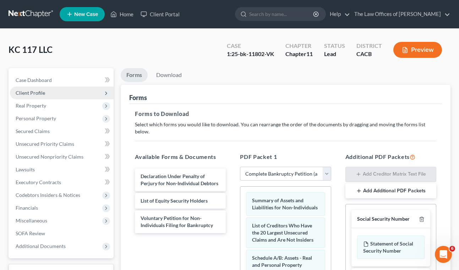
click at [38, 93] on span "Client Profile" at bounding box center [30, 93] width 29 height 6
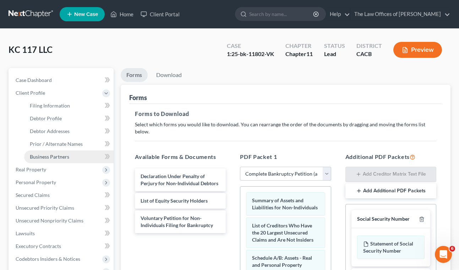
click at [50, 156] on span "Business Partners" at bounding box center [49, 157] width 39 height 6
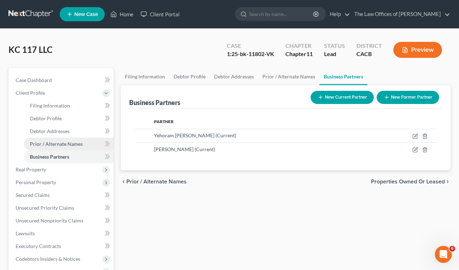
click at [50, 145] on span "Prior / Alternate Names" at bounding box center [56, 144] width 53 height 6
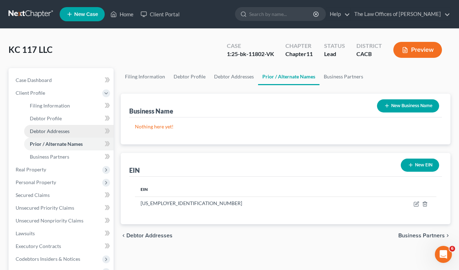
click at [55, 131] on span "Debtor Addresses" at bounding box center [50, 131] width 40 height 6
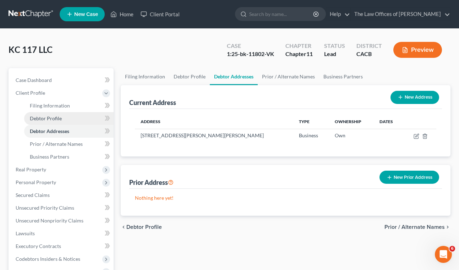
click at [56, 120] on span "Debtor Profile" at bounding box center [46, 118] width 32 height 6
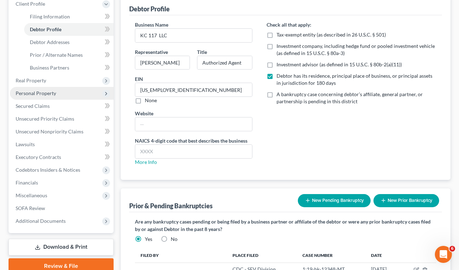
scroll to position [44, 0]
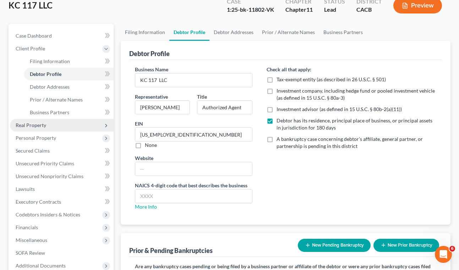
click at [51, 123] on span "Real Property" at bounding box center [62, 125] width 104 height 13
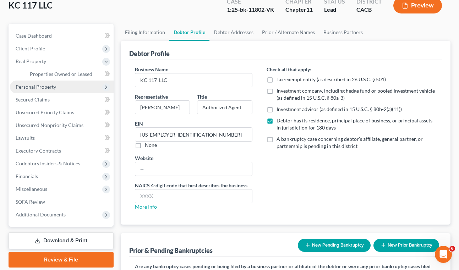
click at [45, 85] on span "Personal Property" at bounding box center [36, 87] width 40 height 6
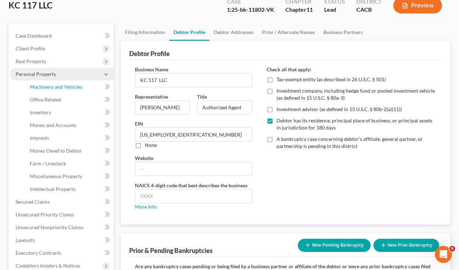
click at [45, 85] on span "Machinery and Vehicles" at bounding box center [56, 87] width 53 height 6
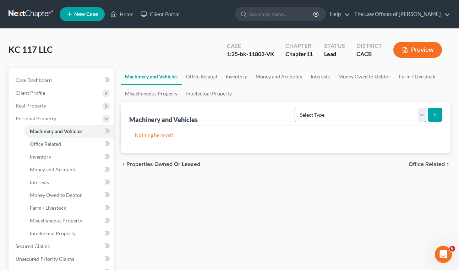
click at [421, 118] on select "Select Type Aircraft (A/B: 49) Other Machinery, Fixtures and Equipment (A/B: 50…" at bounding box center [360, 115] width 132 height 14
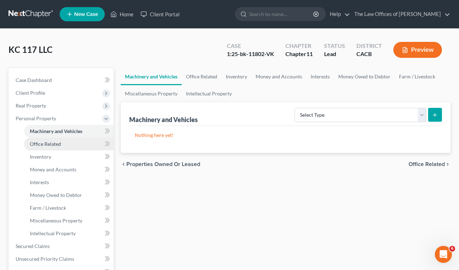
click at [43, 142] on span "Office Related" at bounding box center [45, 144] width 31 height 6
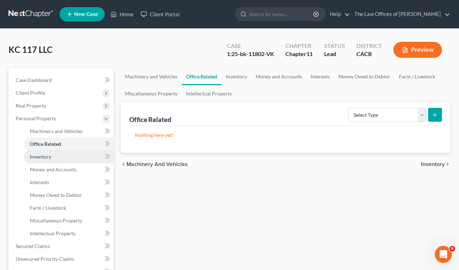
click at [46, 158] on span "Inventory" at bounding box center [40, 157] width 21 height 6
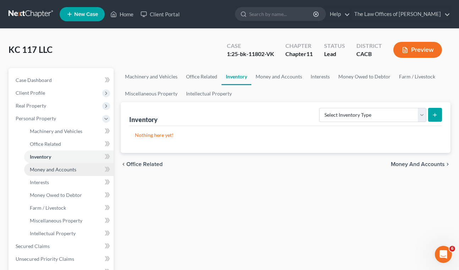
click at [47, 169] on span "Money and Accounts" at bounding box center [53, 169] width 46 height 6
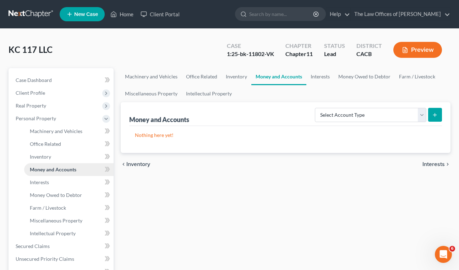
scroll to position [35, 0]
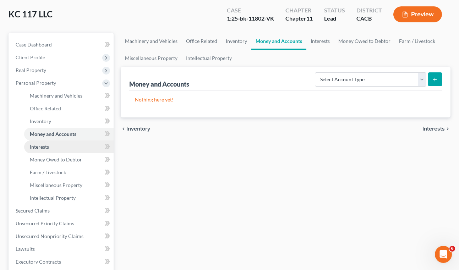
click at [44, 148] on span "Interests" at bounding box center [39, 147] width 19 height 6
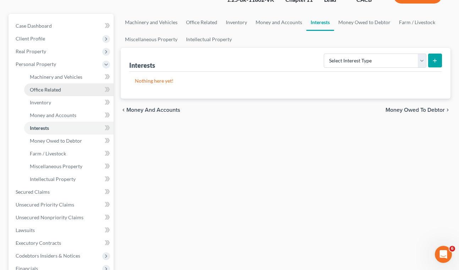
scroll to position [71, 0]
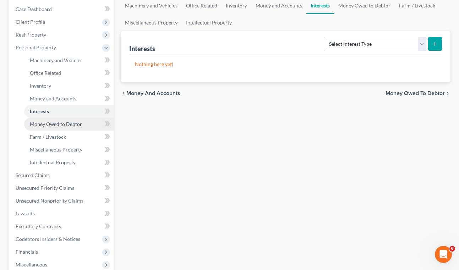
click at [56, 125] on span "Money Owed to Debtor" at bounding box center [56, 124] width 52 height 6
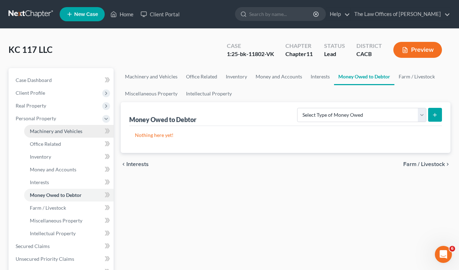
scroll to position [35, 0]
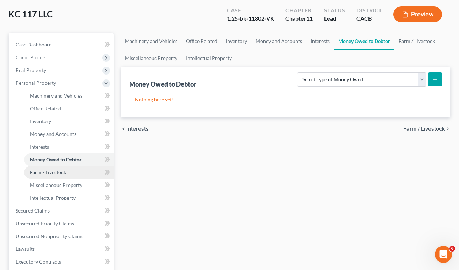
click at [48, 172] on span "Farm / Livestock" at bounding box center [48, 172] width 36 height 6
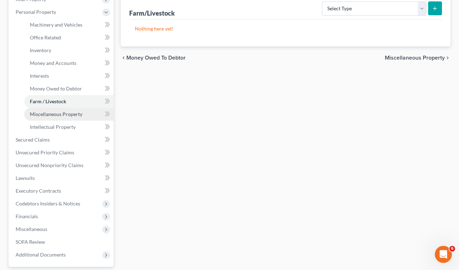
click at [55, 114] on span "Miscellaneous Property" at bounding box center [56, 114] width 53 height 6
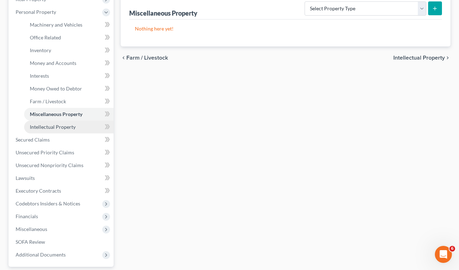
click at [54, 126] on span "Intellectual Property" at bounding box center [53, 127] width 46 height 6
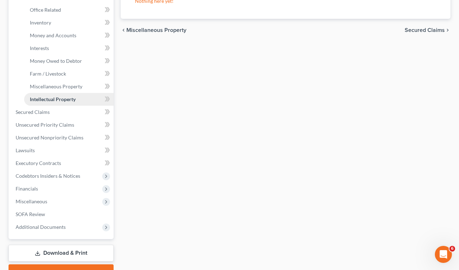
scroll to position [171, 0]
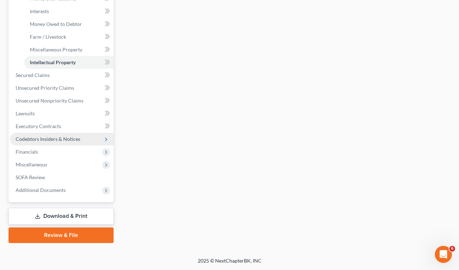
click at [55, 137] on span "Codebtors Insiders & Notices" at bounding box center [48, 139] width 65 height 6
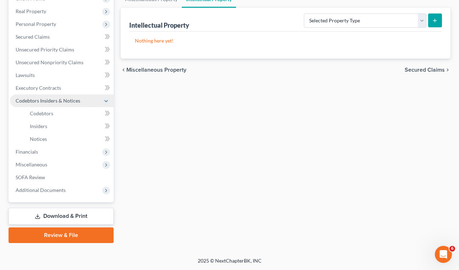
scroll to position [94, 0]
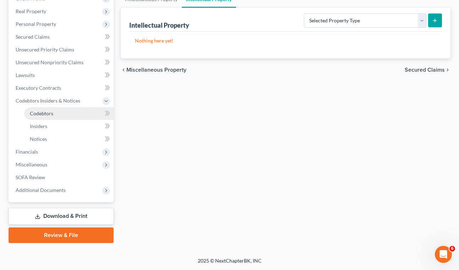
click at [49, 115] on span "Codebtors" at bounding box center [41, 113] width 23 height 6
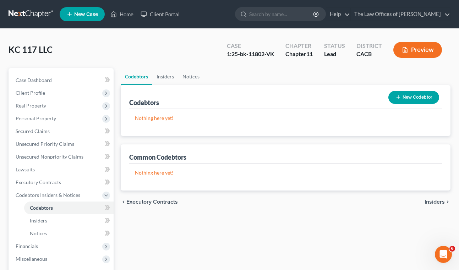
click at [415, 99] on button "New Codebtor" at bounding box center [413, 97] width 51 height 13
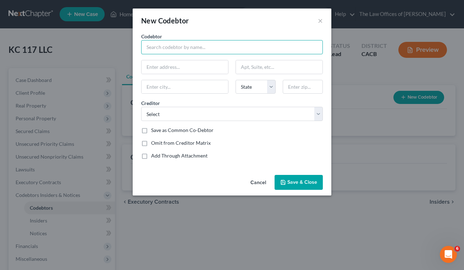
click at [186, 53] on input "text" at bounding box center [232, 47] width 182 height 14
type input "t"
type input "T"
type input "Yehoram Tom Efrati"
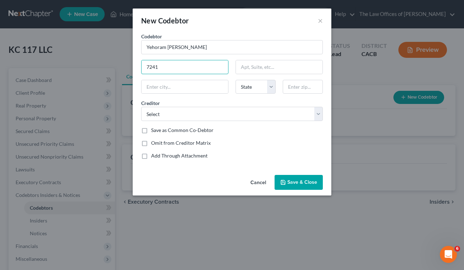
type input "7241 Woodrow Wilson"
click at [188, 90] on input "text" at bounding box center [185, 86] width 87 height 13
type input "o"
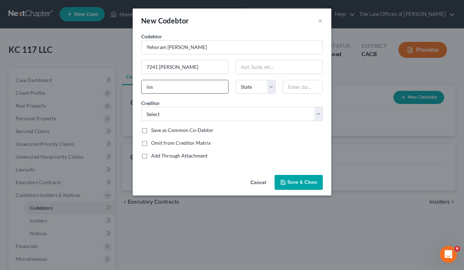
type input "Los Angeles"
select select "4"
click at [318, 87] on input "90010" at bounding box center [303, 87] width 40 height 14
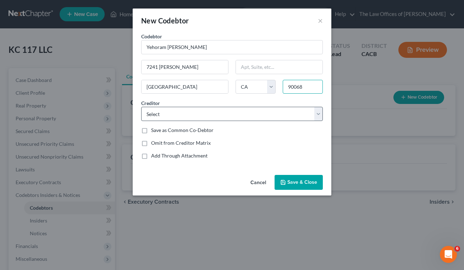
type input "90068"
click at [208, 114] on select "Select Nevada Secretary of State Ruth V. Creary, PhD Attorney Lender Services, …" at bounding box center [232, 114] width 182 height 14
select select "2"
click at [141, 107] on select "Select Nevada Secretary of State Ruth V. Creary, PhD Attorney Lender Services, …" at bounding box center [232, 114] width 182 height 14
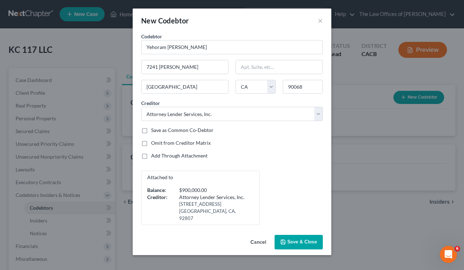
click at [291, 239] on span "Save & Close" at bounding box center [302, 242] width 30 height 6
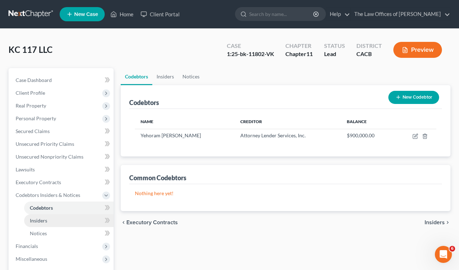
click at [46, 220] on span "Insiders" at bounding box center [38, 220] width 17 height 6
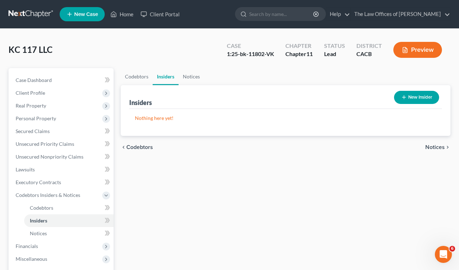
click at [409, 95] on button "New Insider" at bounding box center [416, 97] width 45 height 13
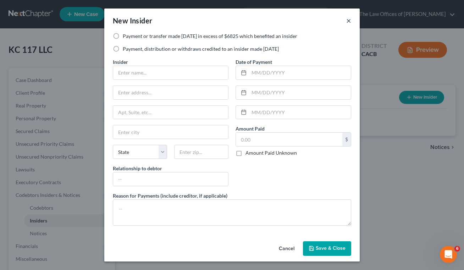
click at [349, 22] on button "×" at bounding box center [348, 20] width 5 height 9
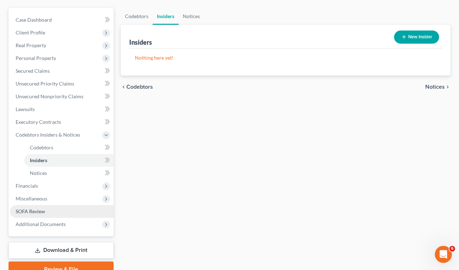
scroll to position [71, 0]
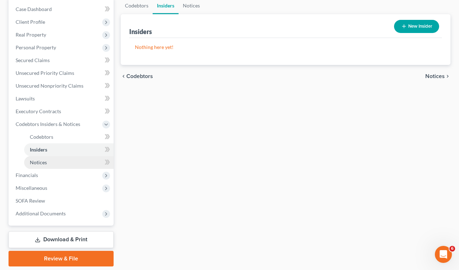
click at [45, 164] on span "Notices" at bounding box center [38, 162] width 17 height 6
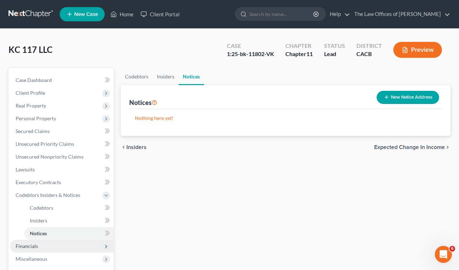
click at [37, 248] on span "Financials" at bounding box center [27, 246] width 22 height 6
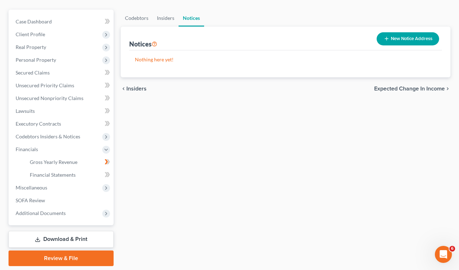
scroll to position [71, 0]
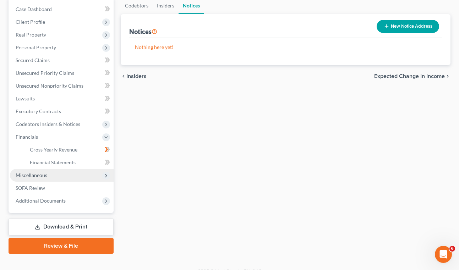
click at [48, 177] on span "Miscellaneous" at bounding box center [62, 175] width 104 height 13
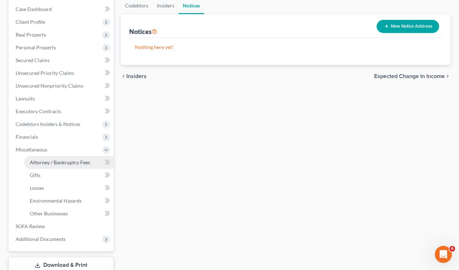
click at [57, 165] on link "Attorney / Bankruptcy Fees" at bounding box center [68, 162] width 89 height 13
select select "0"
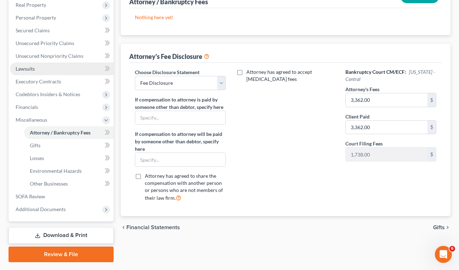
scroll to position [106, 0]
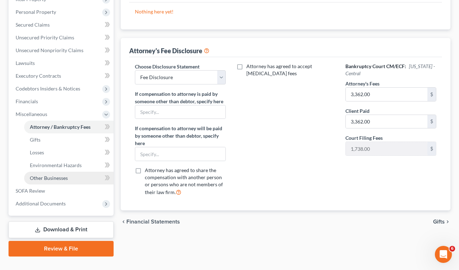
click at [65, 181] on span "Other Businesses" at bounding box center [49, 178] width 38 height 6
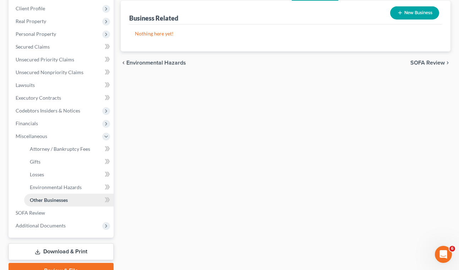
scroll to position [106, 0]
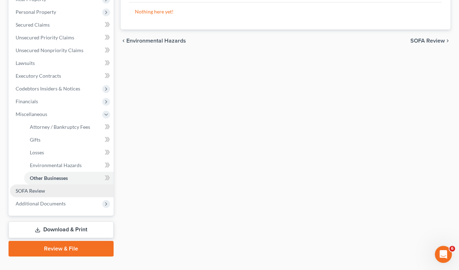
click at [45, 187] on link "SOFA Review" at bounding box center [62, 190] width 104 height 13
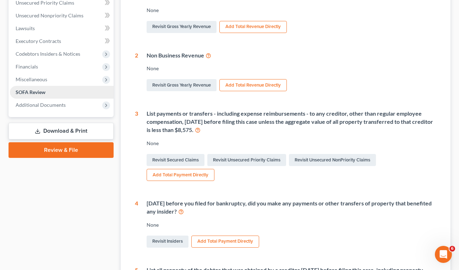
scroll to position [142, 0]
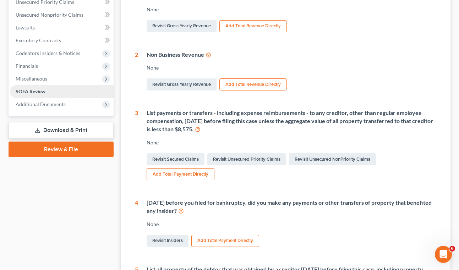
click at [33, 92] on span "SOFA Review" at bounding box center [31, 91] width 30 height 6
click at [37, 102] on span "Additional Documents" at bounding box center [41, 104] width 50 height 6
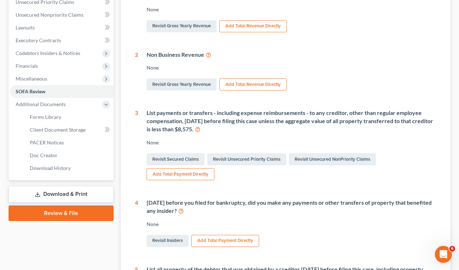
click at [274, 188] on div "1 Gross revenue from business None Revisit Gross Yearly Revenue Add Total Reven…" at bounding box center [285, 165] width 301 height 346
click at [77, 196] on link "Download & Print" at bounding box center [61, 194] width 105 height 17
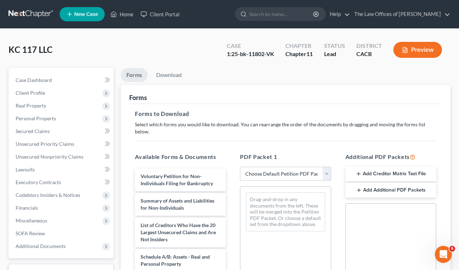
drag, startPoint x: 293, startPoint y: 166, endPoint x: 290, endPoint y: 172, distance: 6.3
click at [293, 167] on select "Choose Default Petition PDF Packet Complete Bankruptcy Petition (all forms and …" at bounding box center [285, 174] width 91 height 14
select select "0"
click at [240, 167] on select "Choose Default Petition PDF Packet Complete Bankruptcy Petition (all forms and …" at bounding box center [285, 174] width 91 height 14
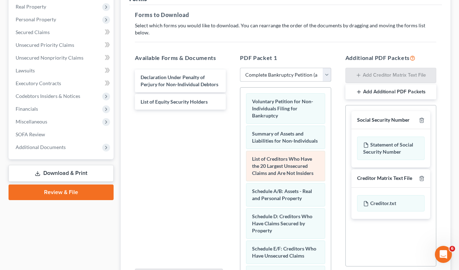
scroll to position [106, 0]
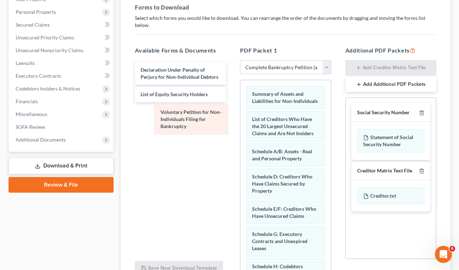
drag, startPoint x: 264, startPoint y: 90, endPoint x: 168, endPoint y: 116, distance: 98.9
click at [240, 116] on div "Voluntary Petition for Non-Individuals Filing for Bankruptcy Voluntary Petition…" at bounding box center [285, 251] width 90 height 342
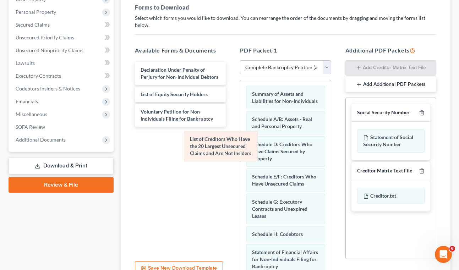
drag, startPoint x: 272, startPoint y: 122, endPoint x: 162, endPoint y: 151, distance: 113.9
click at [240, 151] on div "List of Creditors Who Have the 20 Largest Unsecured Claims and Are Not Insiders…" at bounding box center [285, 234] width 90 height 309
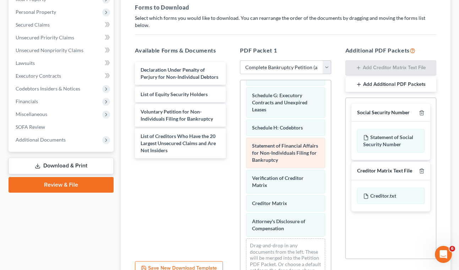
scroll to position [135, 0]
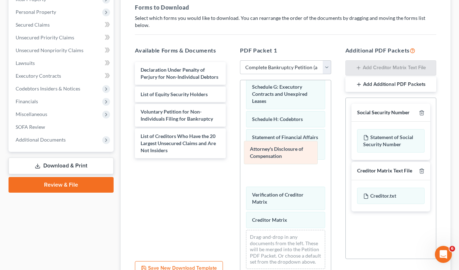
drag, startPoint x: 288, startPoint y: 204, endPoint x: 286, endPoint y: 153, distance: 50.8
click at [286, 153] on div "Attorney's Disclosure of Compensation Summary of Assets and Liabilities for Non…" at bounding box center [285, 119] width 90 height 309
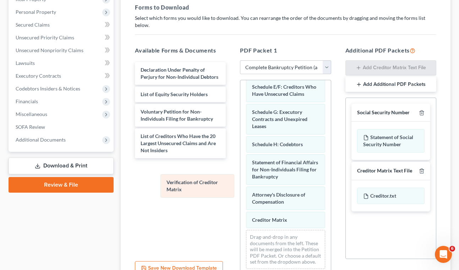
scroll to position [110, 0]
drag, startPoint x: 289, startPoint y: 186, endPoint x: 192, endPoint y: 187, distance: 97.6
click at [240, 187] on div "Verification of Creditor Matrix Summary of Assets and Liabilities for Non-Indiv…" at bounding box center [285, 132] width 90 height 284
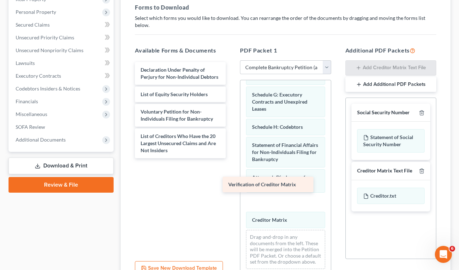
drag, startPoint x: 188, startPoint y: 161, endPoint x: 206, endPoint y: 181, distance: 26.9
click at [206, 158] on div "Verification of Creditor Matrix Declaration Under Penalty of Perjury for Non-In…" at bounding box center [180, 110] width 102 height 96
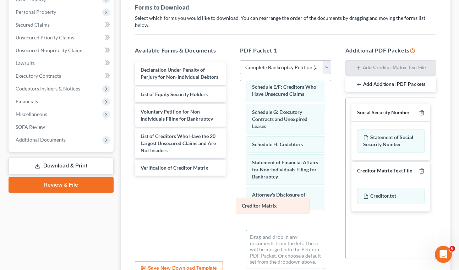
scroll to position [92, 0]
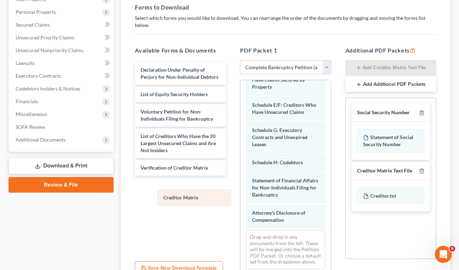
drag, startPoint x: 272, startPoint y: 205, endPoint x: 167, endPoint y: 193, distance: 105.0
click at [240, 194] on div "Creditor Matrix Summary of Assets and Liabilities for Non-Individuals Schedule …" at bounding box center [285, 142] width 90 height 266
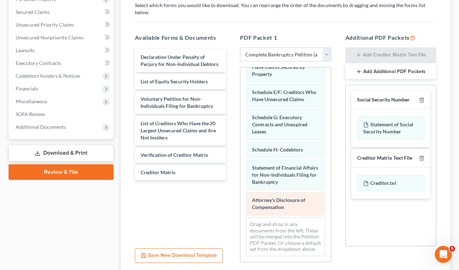
scroll to position [142, 0]
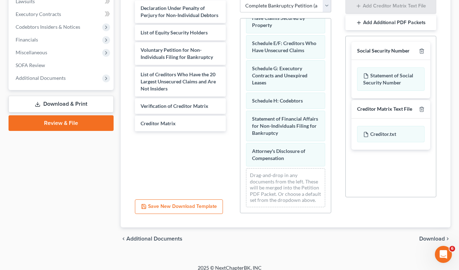
click at [437, 236] on span "Download" at bounding box center [432, 239] width 26 height 6
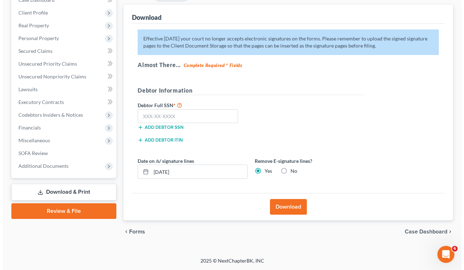
scroll to position [80, 0]
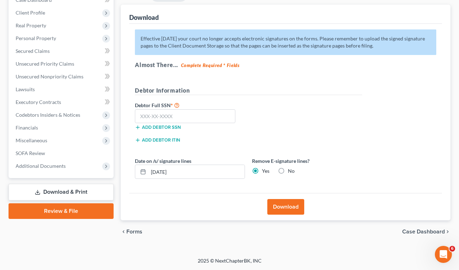
click at [278, 209] on button "Download" at bounding box center [285, 207] width 37 height 16
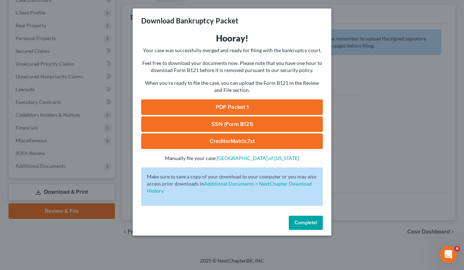
click at [238, 105] on link "PDF Packet 1" at bounding box center [232, 107] width 182 height 16
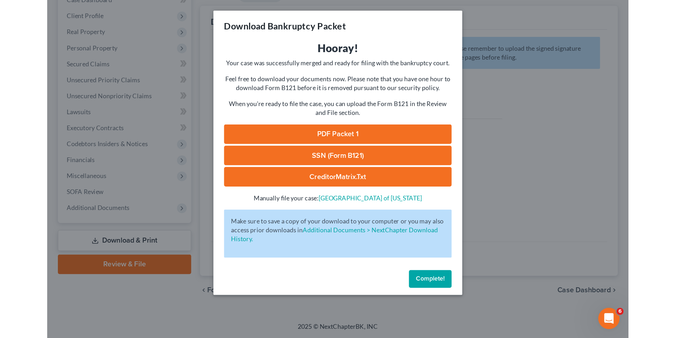
scroll to position [12, 0]
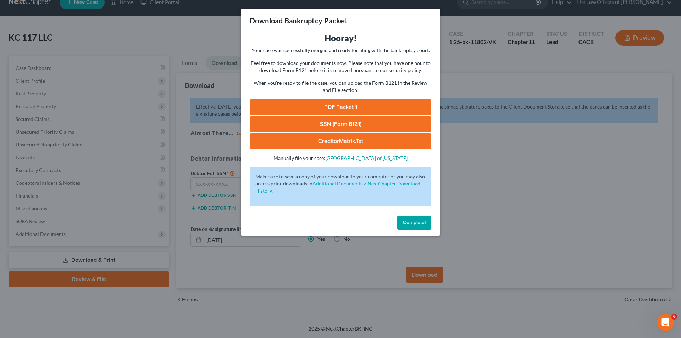
click at [420, 224] on span "Complete!" at bounding box center [414, 223] width 23 height 6
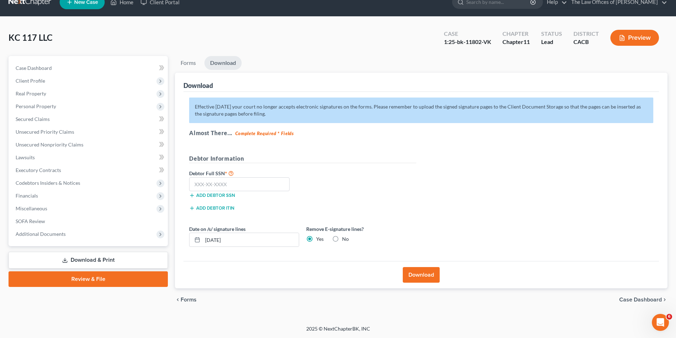
drag, startPoint x: 92, startPoint y: 258, endPoint x: 102, endPoint y: 254, distance: 10.3
click at [93, 258] on link "Download & Print" at bounding box center [88, 260] width 159 height 17
click at [90, 258] on link "Download & Print" at bounding box center [88, 260] width 159 height 17
click at [182, 299] on span "Forms" at bounding box center [189, 300] width 16 height 6
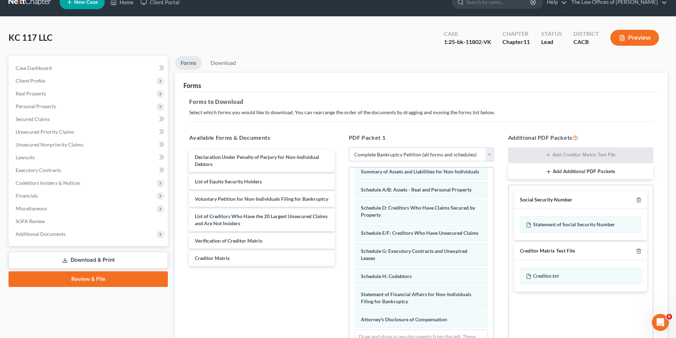
scroll to position [0, 0]
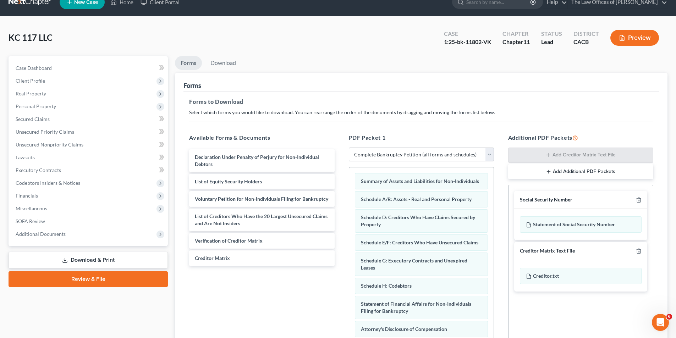
click at [424, 156] on select "Choose Default Petition PDF Packet Complete Bankruptcy Petition (all forms and …" at bounding box center [421, 155] width 145 height 14
click at [456, 134] on h5 "PDF Packet 1" at bounding box center [421, 137] width 145 height 9
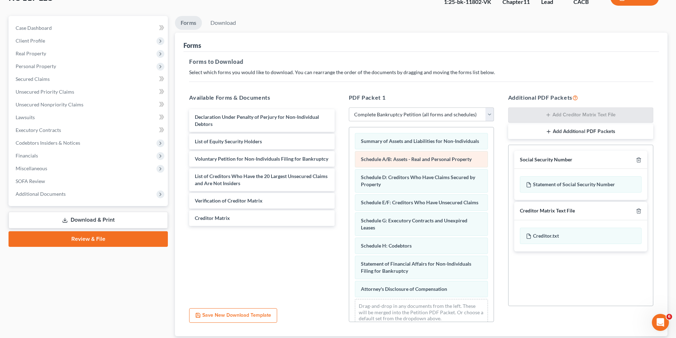
scroll to position [100, 0]
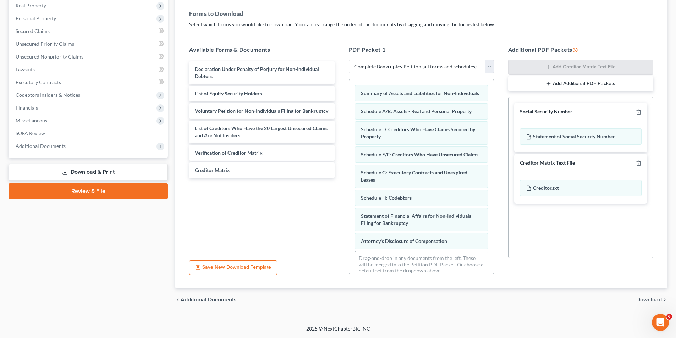
click at [103, 172] on link "Download & Print" at bounding box center [88, 172] width 159 height 17
click at [241, 210] on div "Declaration Under Penalty of Perjury for Non-Individual Debtors List of Equity …" at bounding box center [261, 157] width 156 height 195
click at [33, 120] on span "Miscellaneous" at bounding box center [32, 120] width 32 height 6
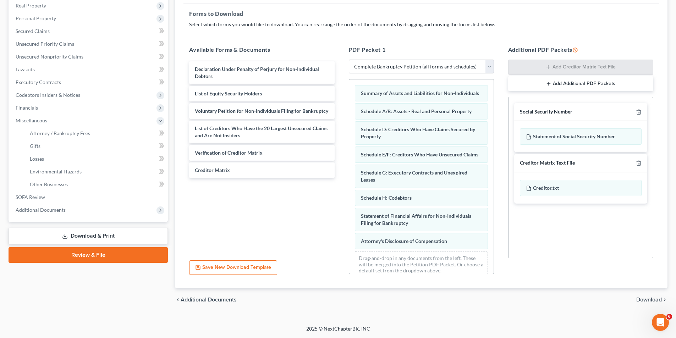
click at [83, 233] on link "Download & Print" at bounding box center [88, 236] width 159 height 17
click at [45, 185] on span "Other Businesses" at bounding box center [49, 184] width 38 height 6
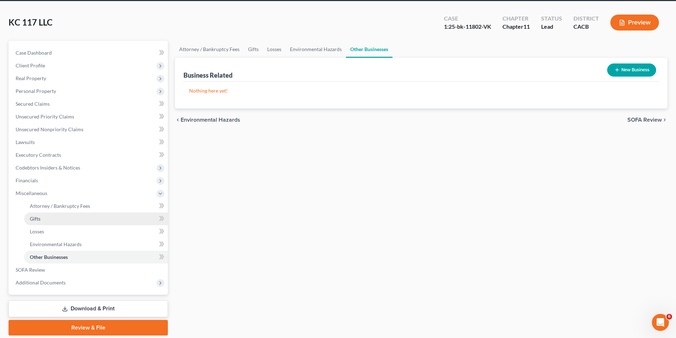
scroll to position [52, 0]
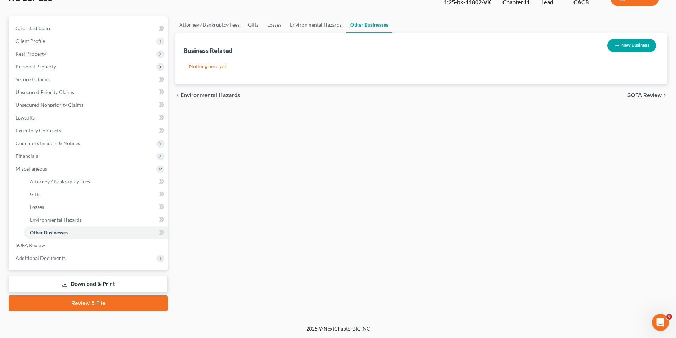
click at [89, 281] on link "Download & Print" at bounding box center [88, 284] width 159 height 17
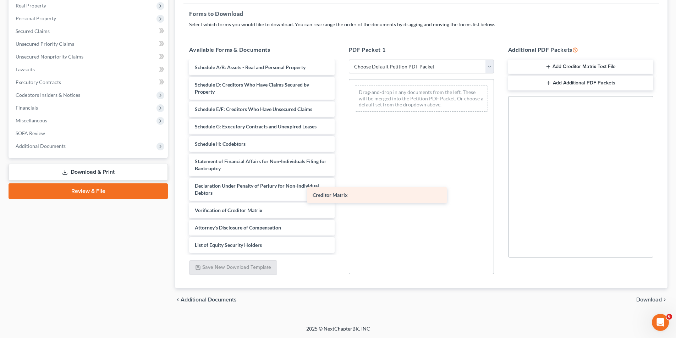
scroll to position [68, 0]
drag, startPoint x: 272, startPoint y: 194, endPoint x: 421, endPoint y: 192, distance: 148.6
click at [340, 194] on div "Creditor Matrix Voluntary Petition for Non-Individuals Filing for Bankruptcy Su…" at bounding box center [261, 126] width 156 height 253
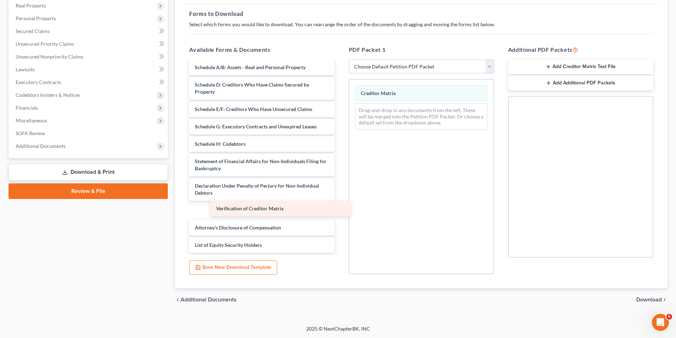
scroll to position [51, 0]
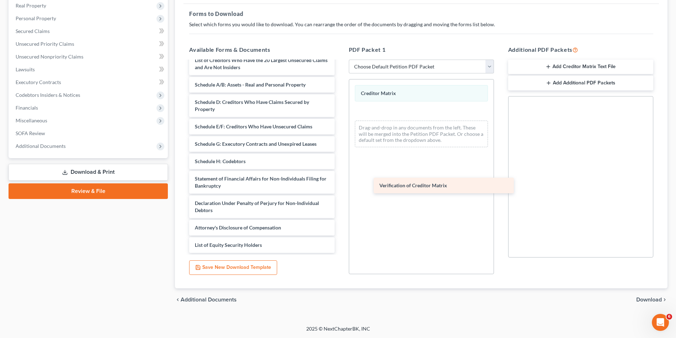
drag, startPoint x: 256, startPoint y: 211, endPoint x: 443, endPoint y: 178, distance: 190.1
click at [340, 182] on div "Verification of Creditor Matrix Voluntary Petition for Non-Individuals Filing f…" at bounding box center [261, 135] width 156 height 235
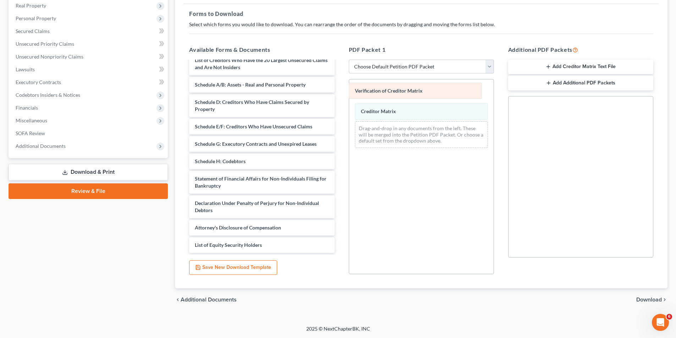
drag, startPoint x: 412, startPoint y: 112, endPoint x: 408, endPoint y: 90, distance: 22.8
click at [405, 90] on div "Verification of Creditor Matrix Verification of Creditor Matrix Creditor Matrix…" at bounding box center [421, 116] width 144 height 74
click at [489, 67] on select "Choose Default Petition PDF Packet Complete Bankruptcy Petition (all forms and …" at bounding box center [421, 67] width 145 height 14
select select "2"
click at [349, 60] on select "Choose Default Petition PDF Packet Complete Bankruptcy Petition (all forms and …" at bounding box center [421, 67] width 145 height 14
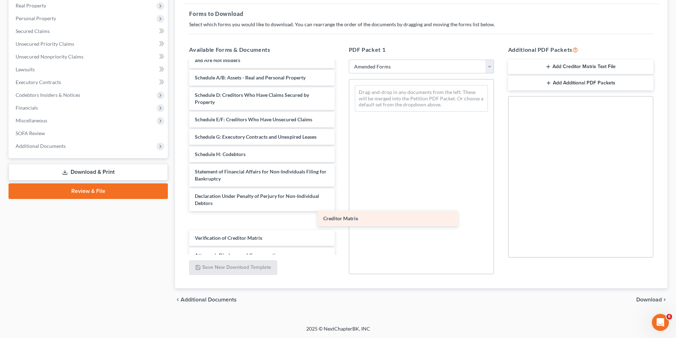
drag, startPoint x: 237, startPoint y: 229, endPoint x: 415, endPoint y: 210, distance: 179.1
click at [340, 211] on div "Creditor Matrix Voluntary Petition for Non-Individuals Filing for Bankruptcy Su…" at bounding box center [261, 146] width 156 height 270
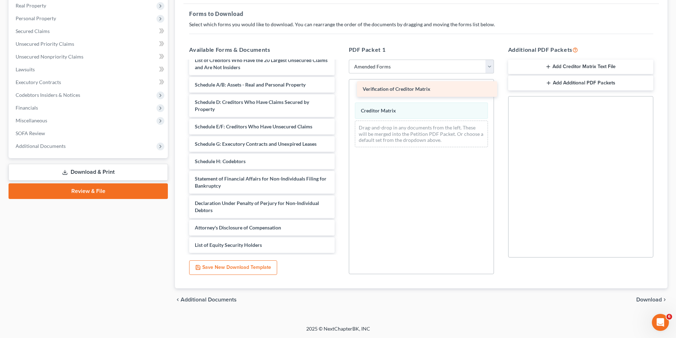
drag, startPoint x: 252, startPoint y: 230, endPoint x: 420, endPoint y: 91, distance: 217.7
click at [340, 91] on div "Verification of Creditor Matrix Voluntary Petition for Non-Individuals Filing f…" at bounding box center [261, 135] width 156 height 235
click at [642, 299] on span "Download" at bounding box center [649, 300] width 26 height 6
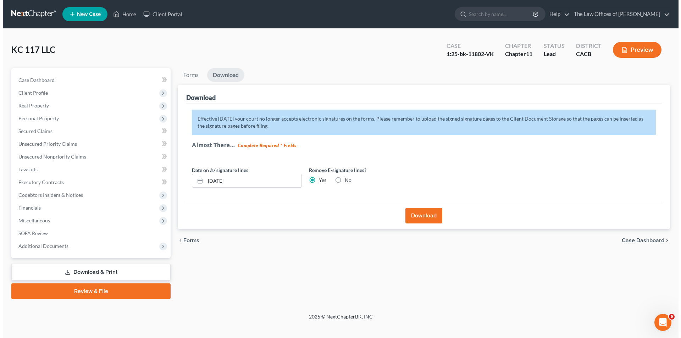
scroll to position [0, 0]
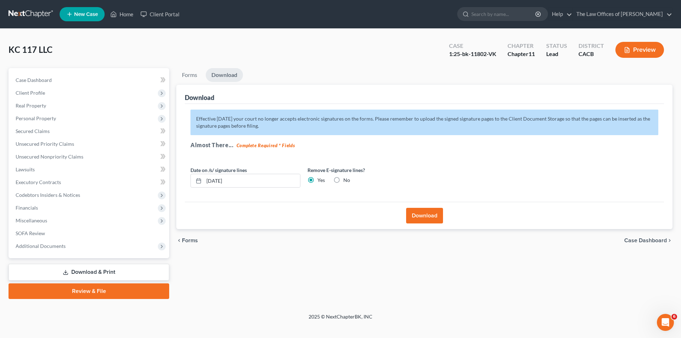
click at [431, 215] on button "Download" at bounding box center [424, 216] width 37 height 16
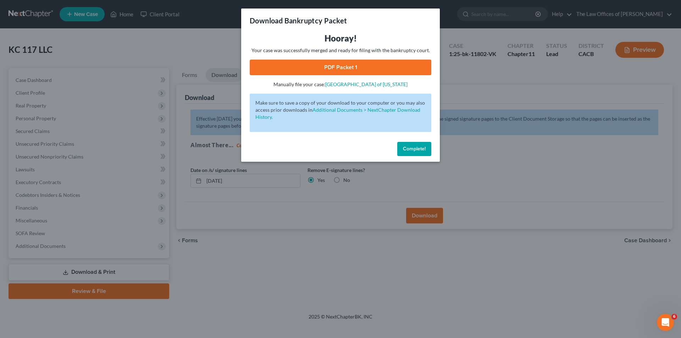
click at [339, 67] on link "PDF Packet 1" at bounding box center [341, 68] width 182 height 16
